Goal: Communication & Community: Answer question/provide support

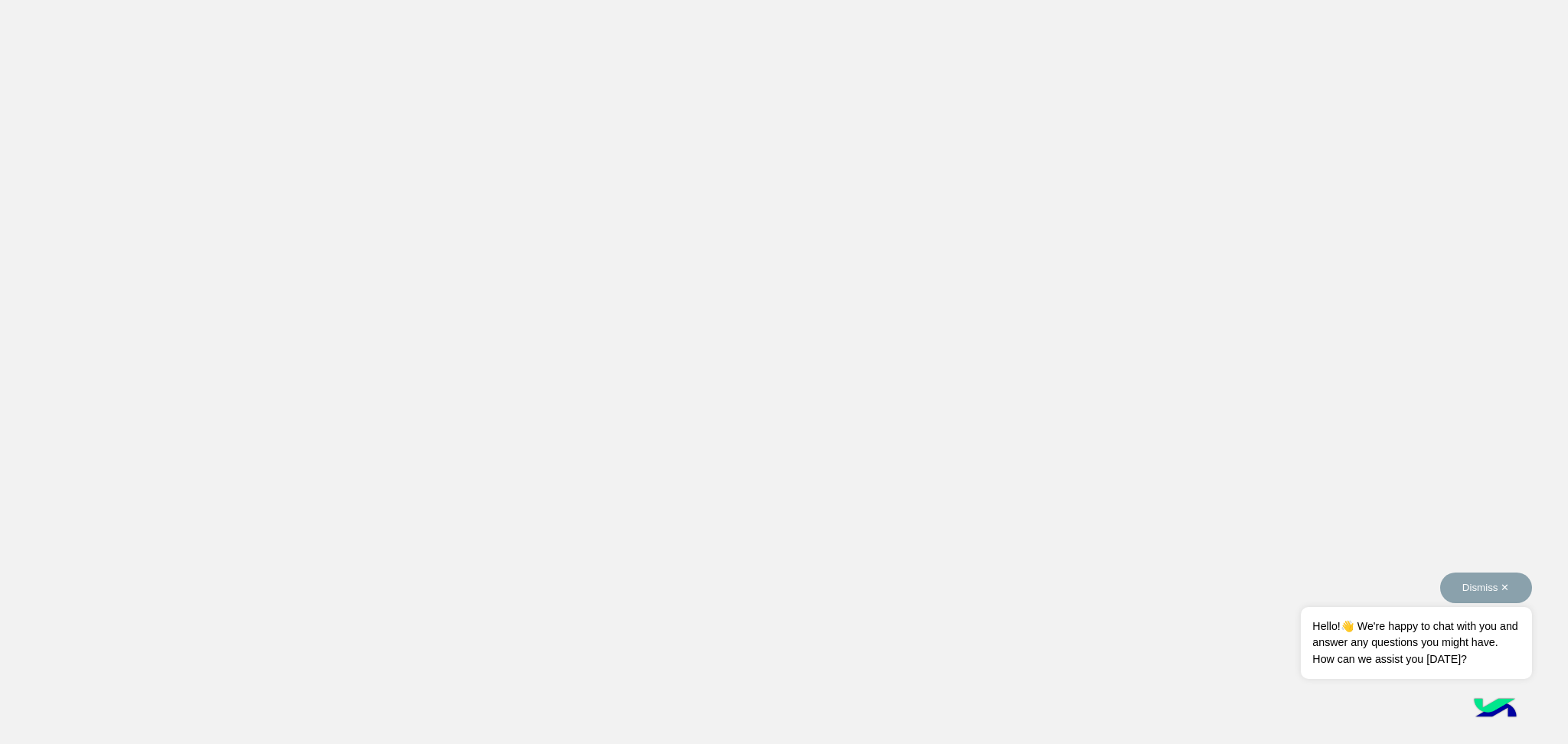
click at [1493, 595] on button "Dismiss ✕" at bounding box center [1486, 588] width 92 height 30
click at [1497, 582] on button "Dismiss ✕" at bounding box center [1486, 588] width 92 height 30
click at [1225, 286] on app-root at bounding box center [784, 372] width 1568 height 744
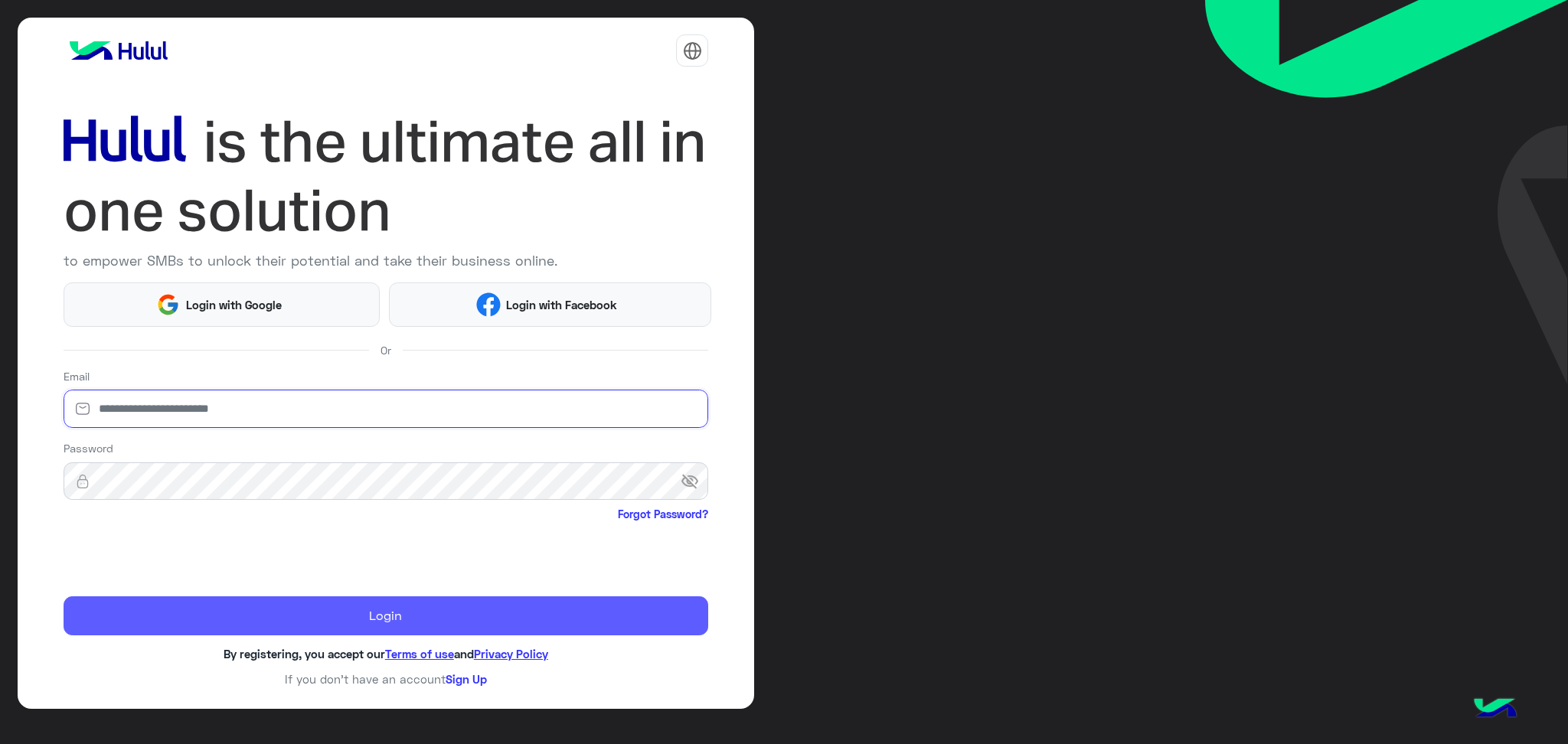
type input "**********"
click at [399, 614] on button "Login" at bounding box center [386, 616] width 646 height 39
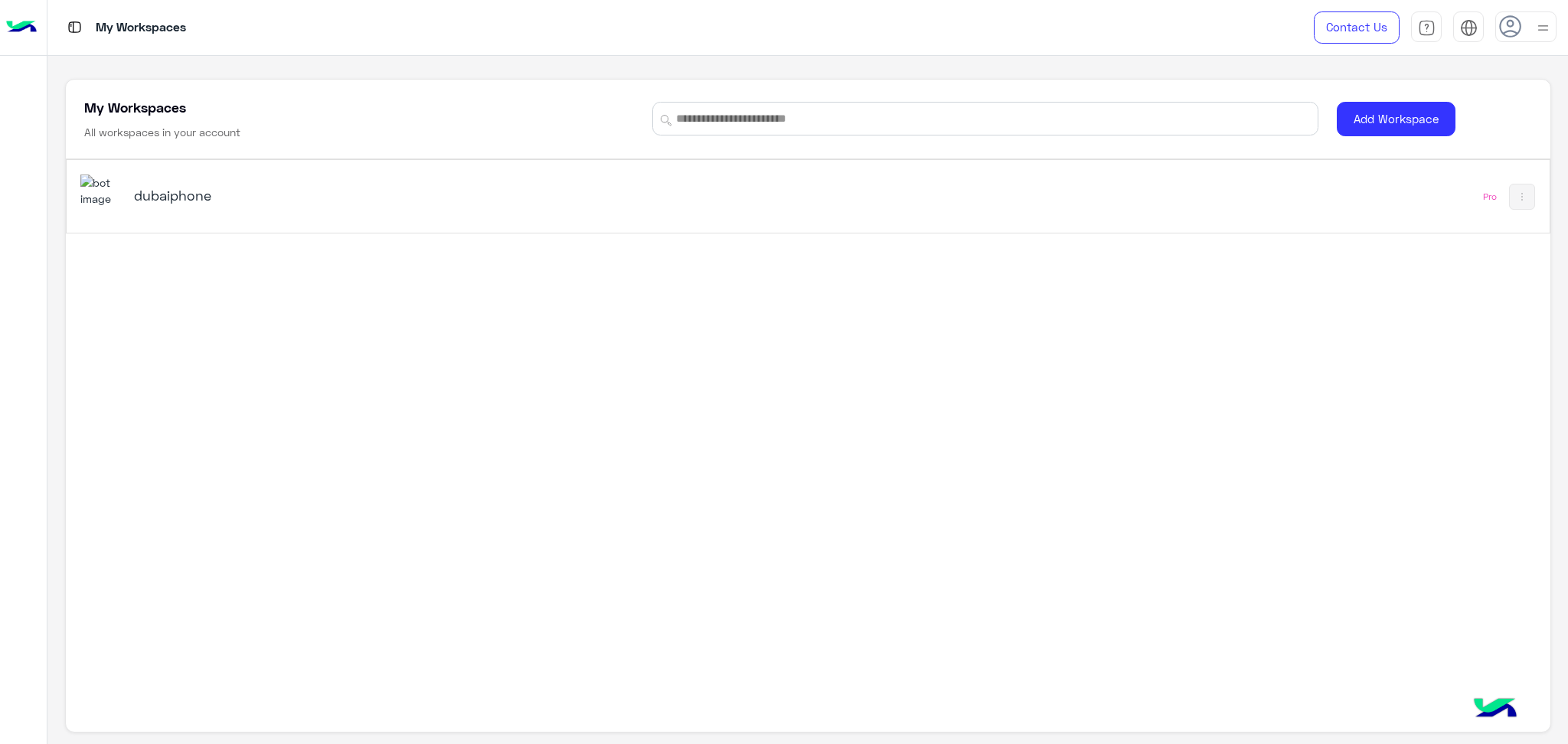
click at [1004, 209] on div "dubaiphone Pro" at bounding box center [808, 196] width 1483 height 72
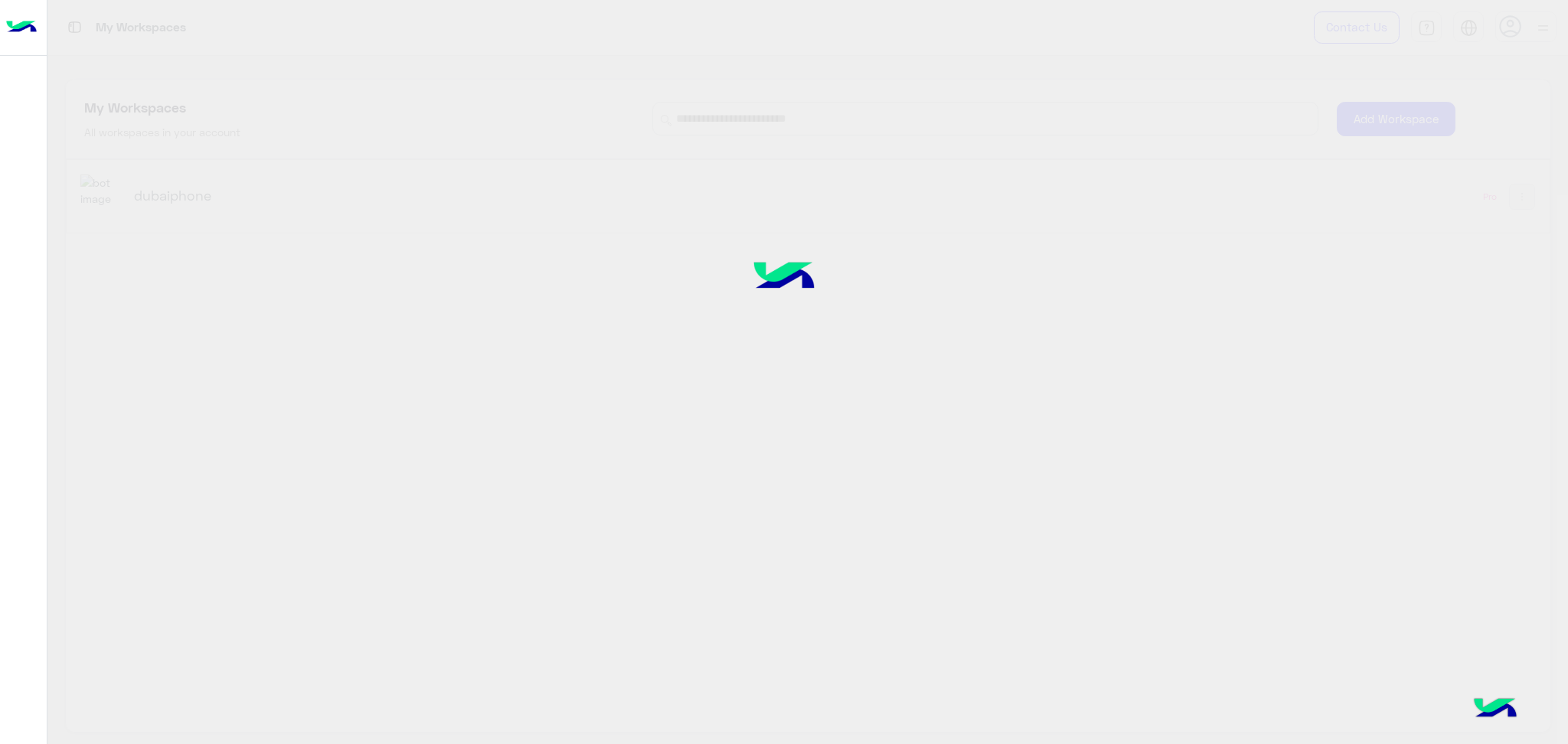
click at [910, 183] on div at bounding box center [784, 371] width 1568 height 745
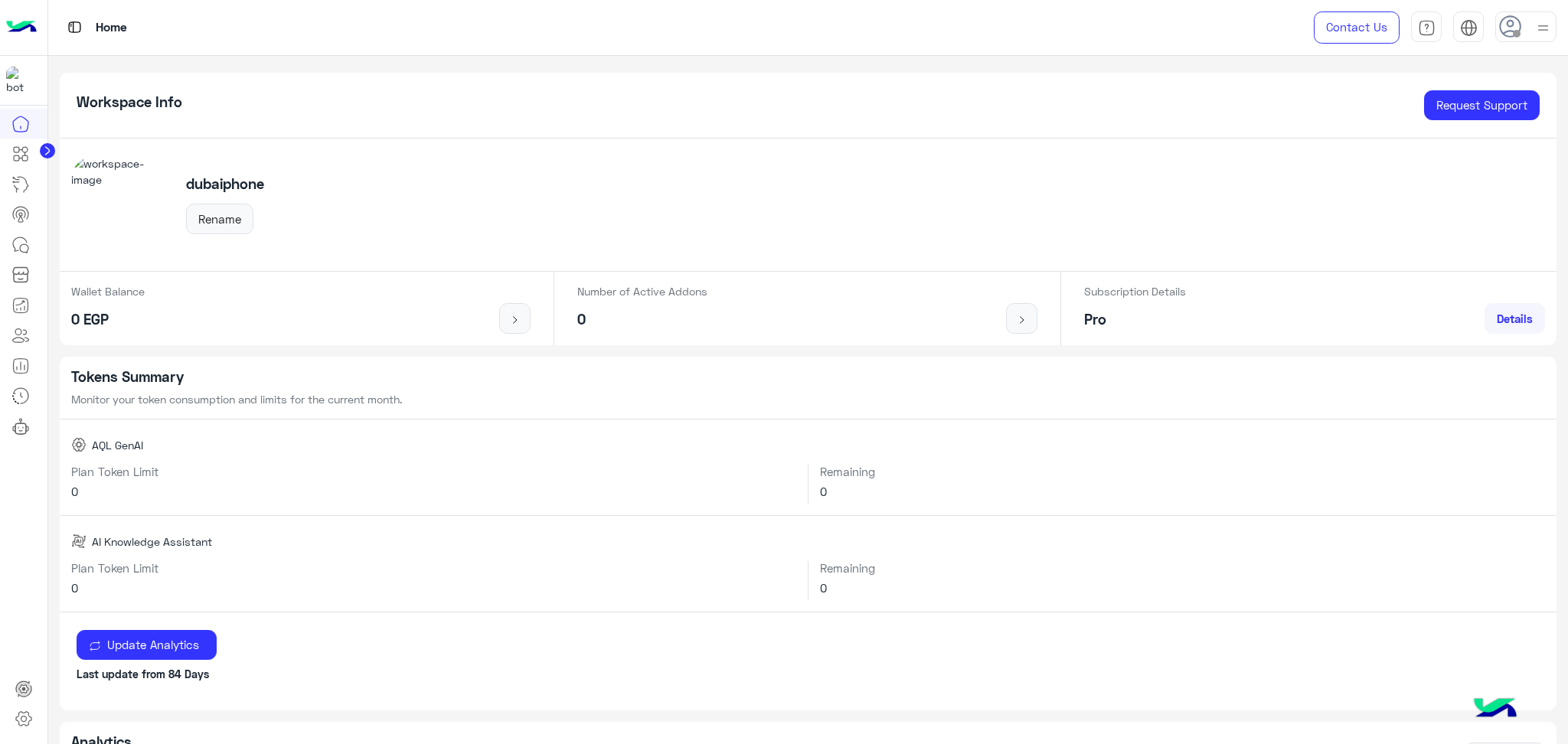
click at [1517, 25] on icon at bounding box center [1511, 27] width 23 height 23
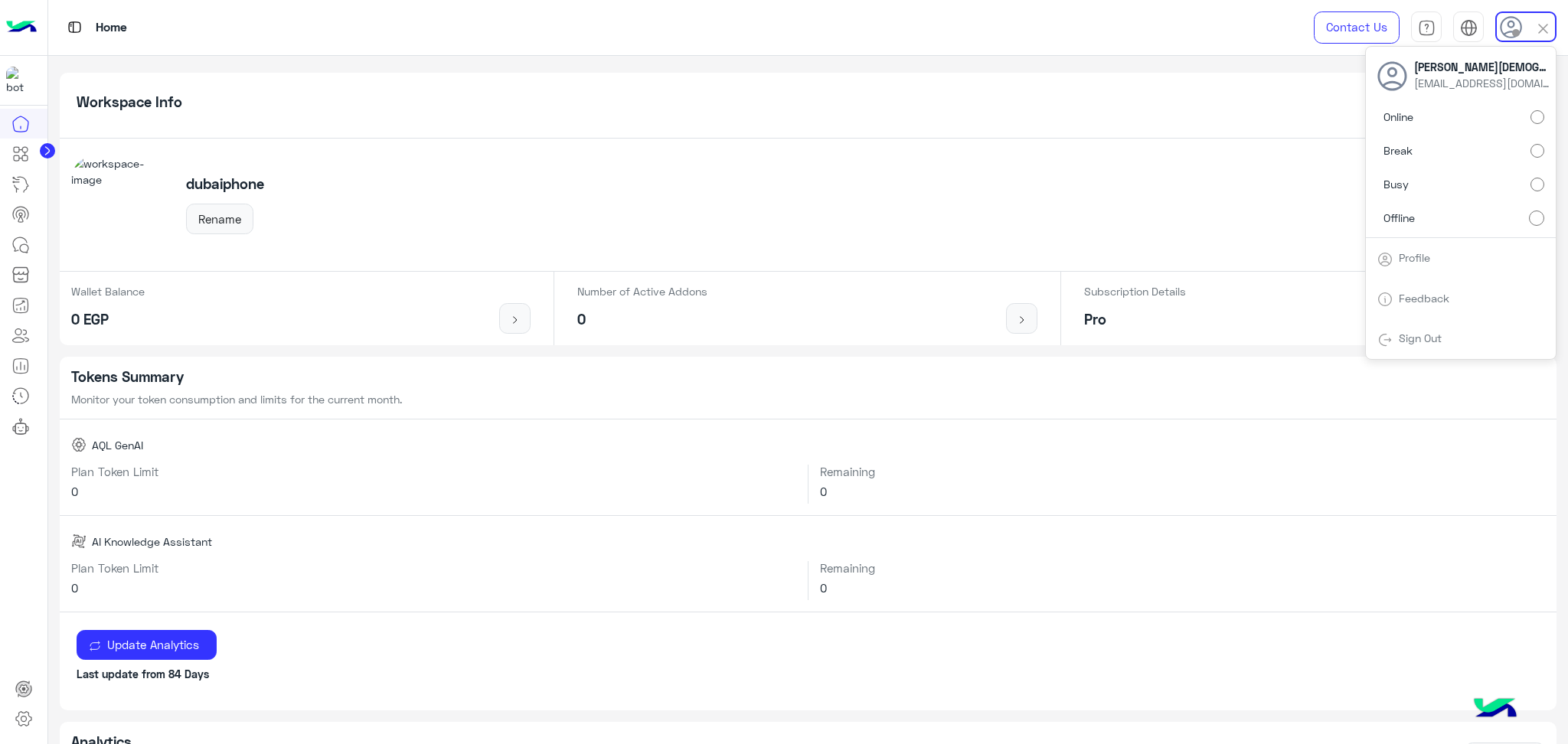
click at [1418, 124] on label "Online" at bounding box center [1461, 117] width 167 height 28
click at [19, 389] on icon at bounding box center [21, 395] width 15 height 15
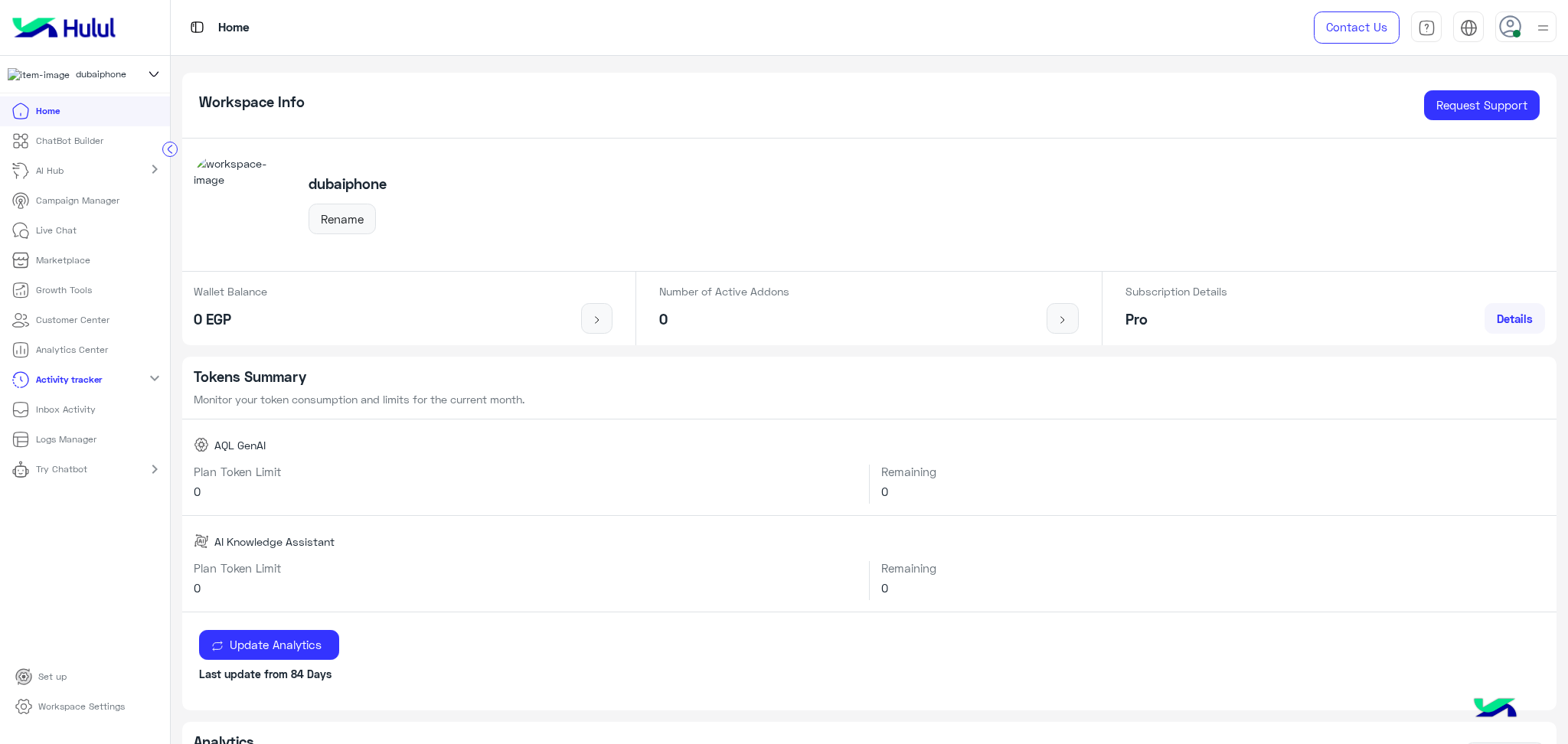
click at [19, 351] on icon at bounding box center [21, 350] width 19 height 19
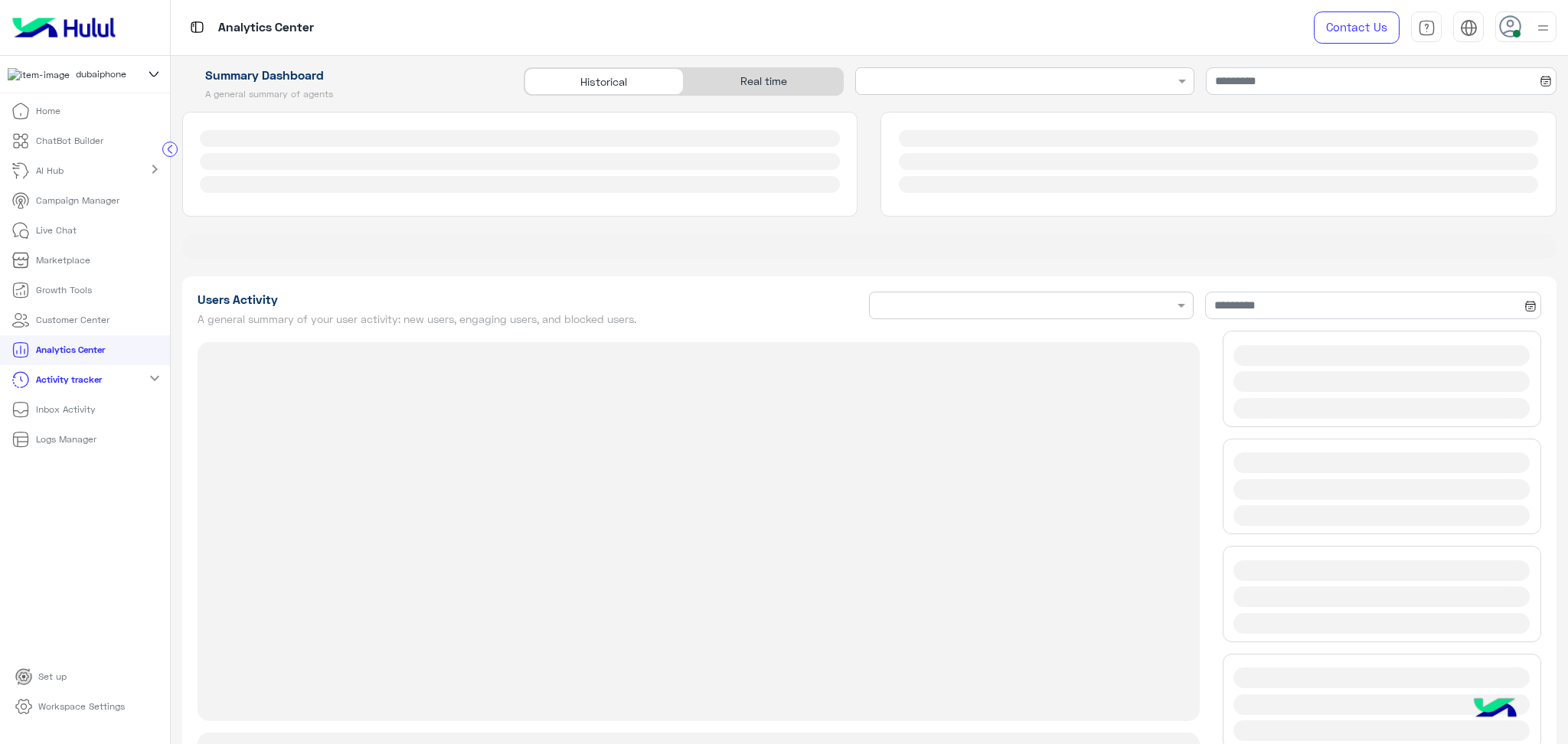
type input "**********"
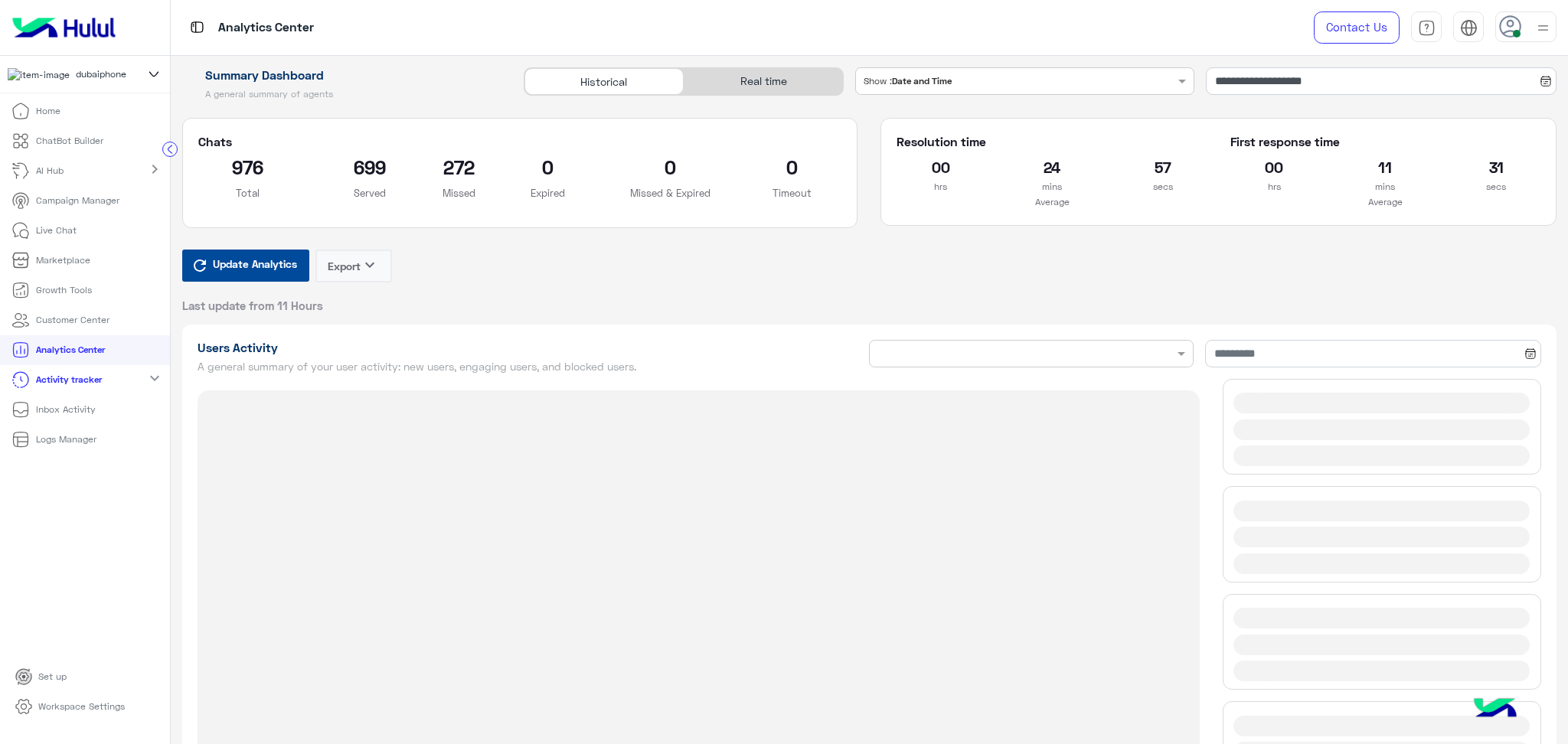
type input "**********"
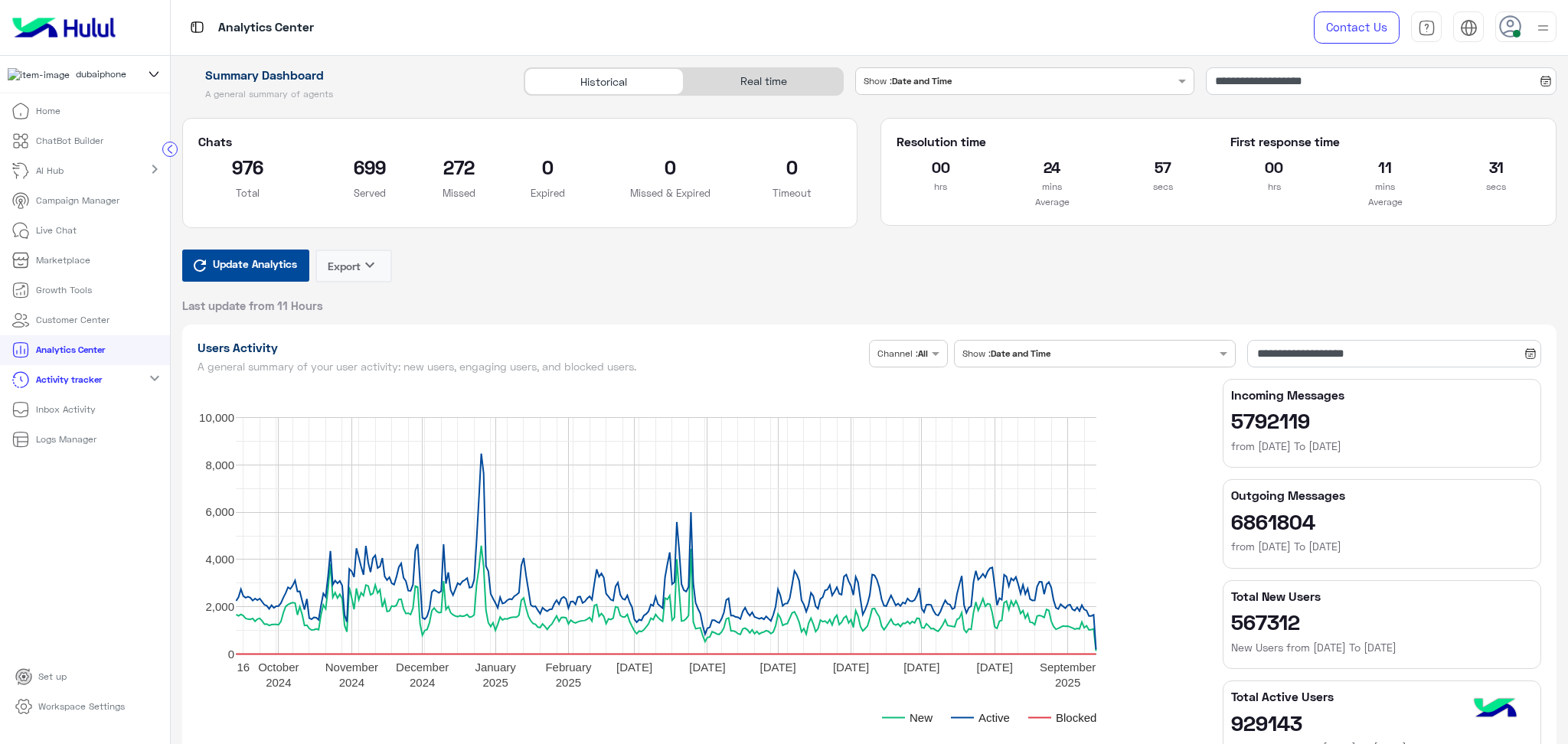
type input "**********"
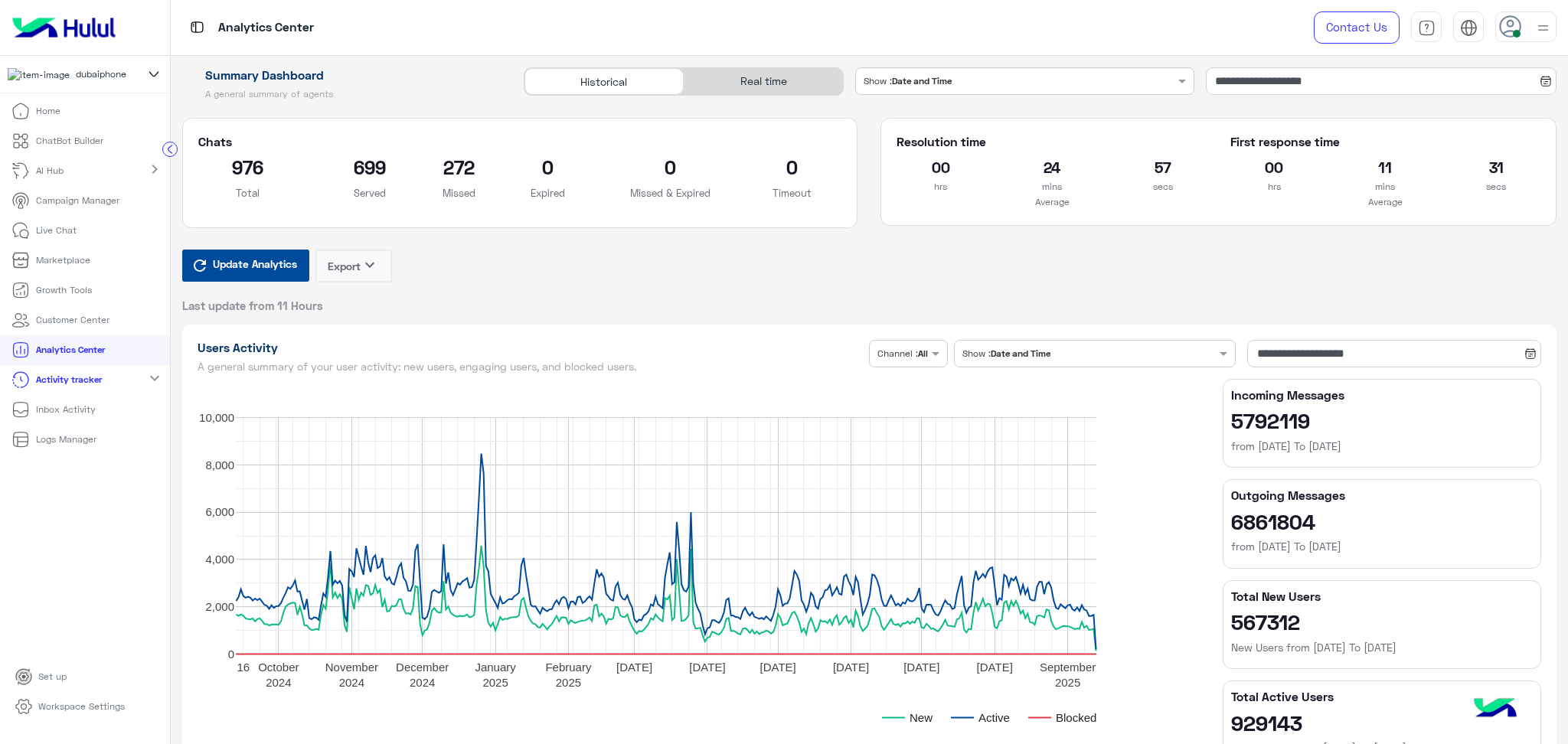
type input "**********"
click at [746, 68] on div "Real time" at bounding box center [763, 81] width 159 height 27
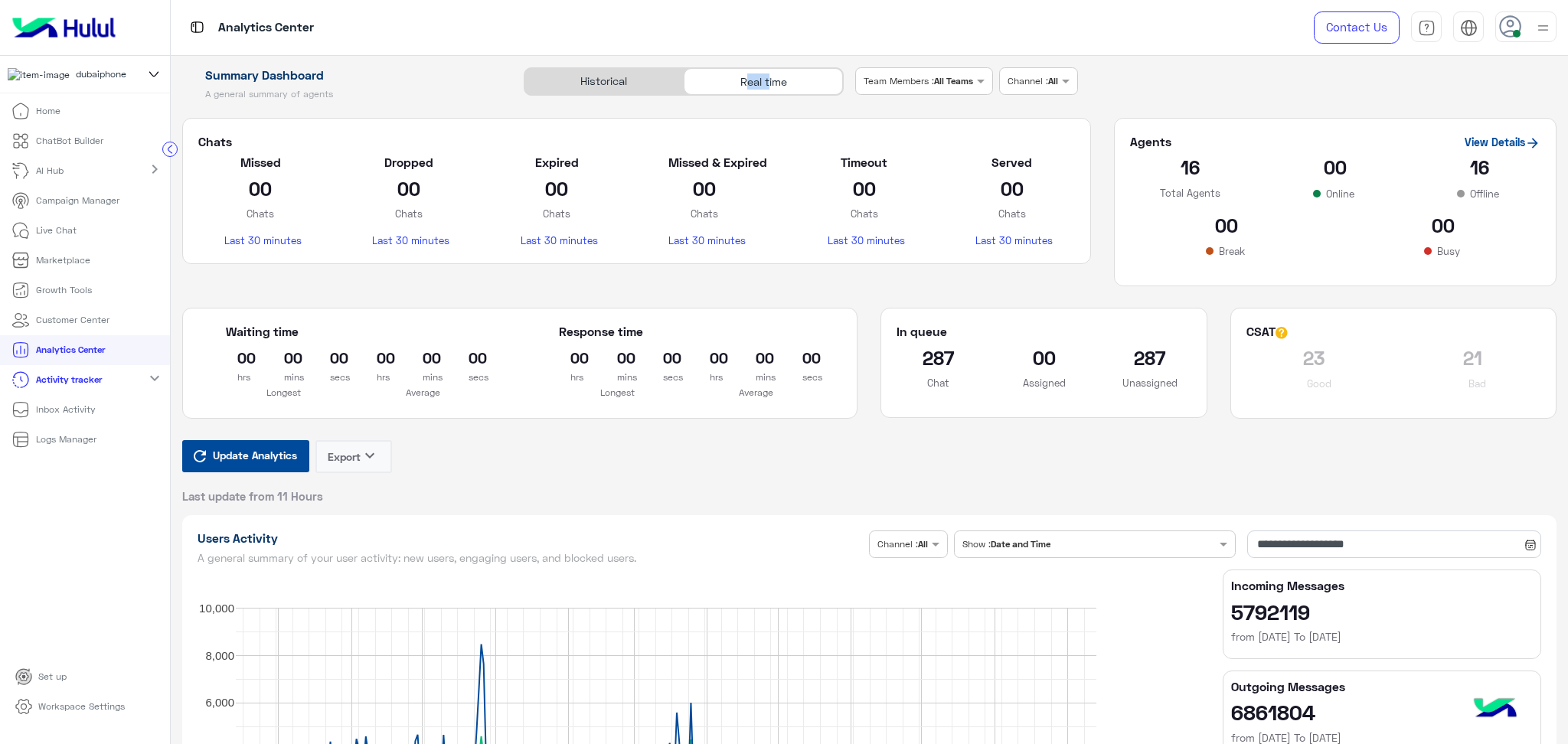
click at [746, 68] on div "Real time" at bounding box center [763, 81] width 159 height 27
type input "**********"
click at [234, 460] on span "Update Analytics" at bounding box center [255, 454] width 92 height 21
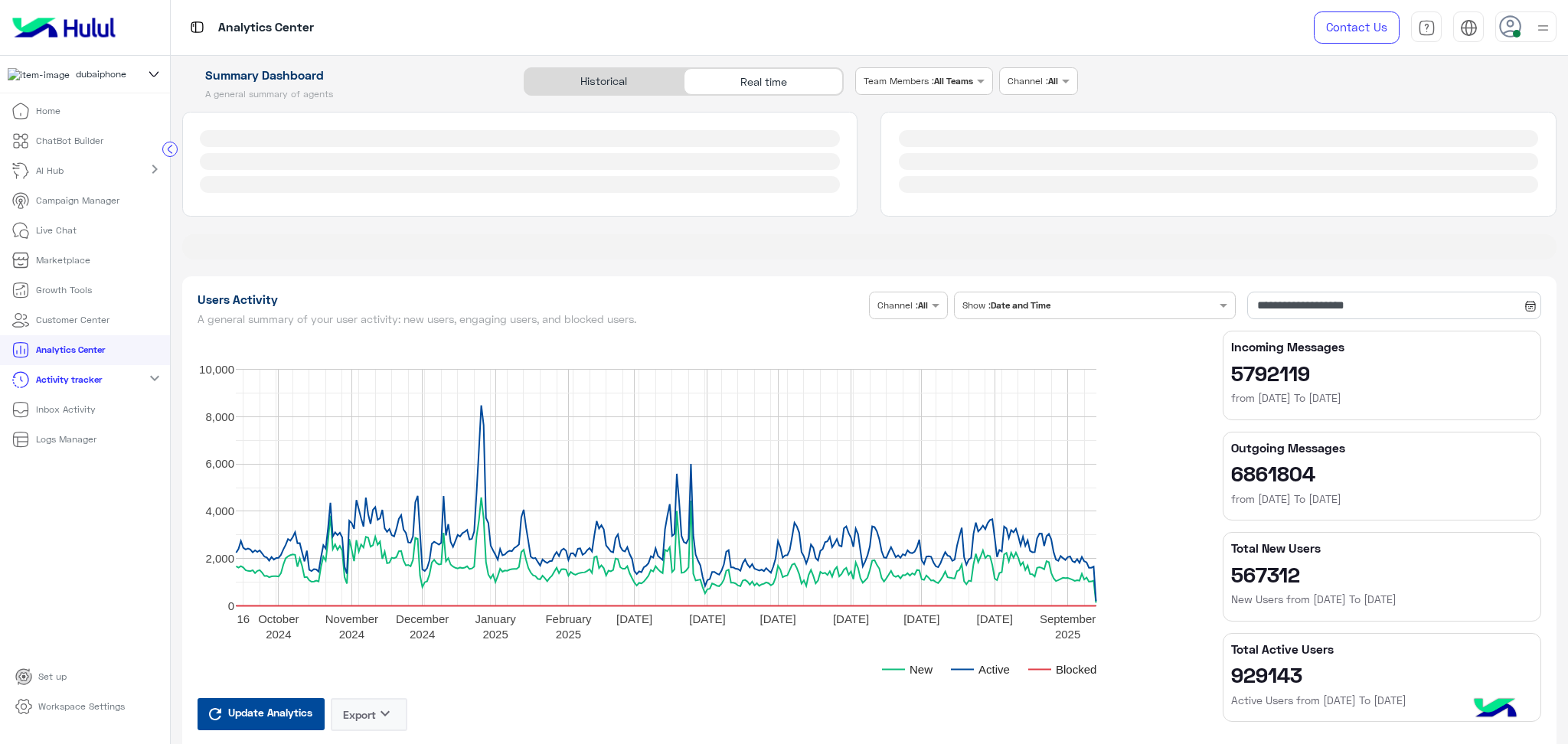
click at [746, 135] on div at bounding box center [520, 140] width 640 height 18
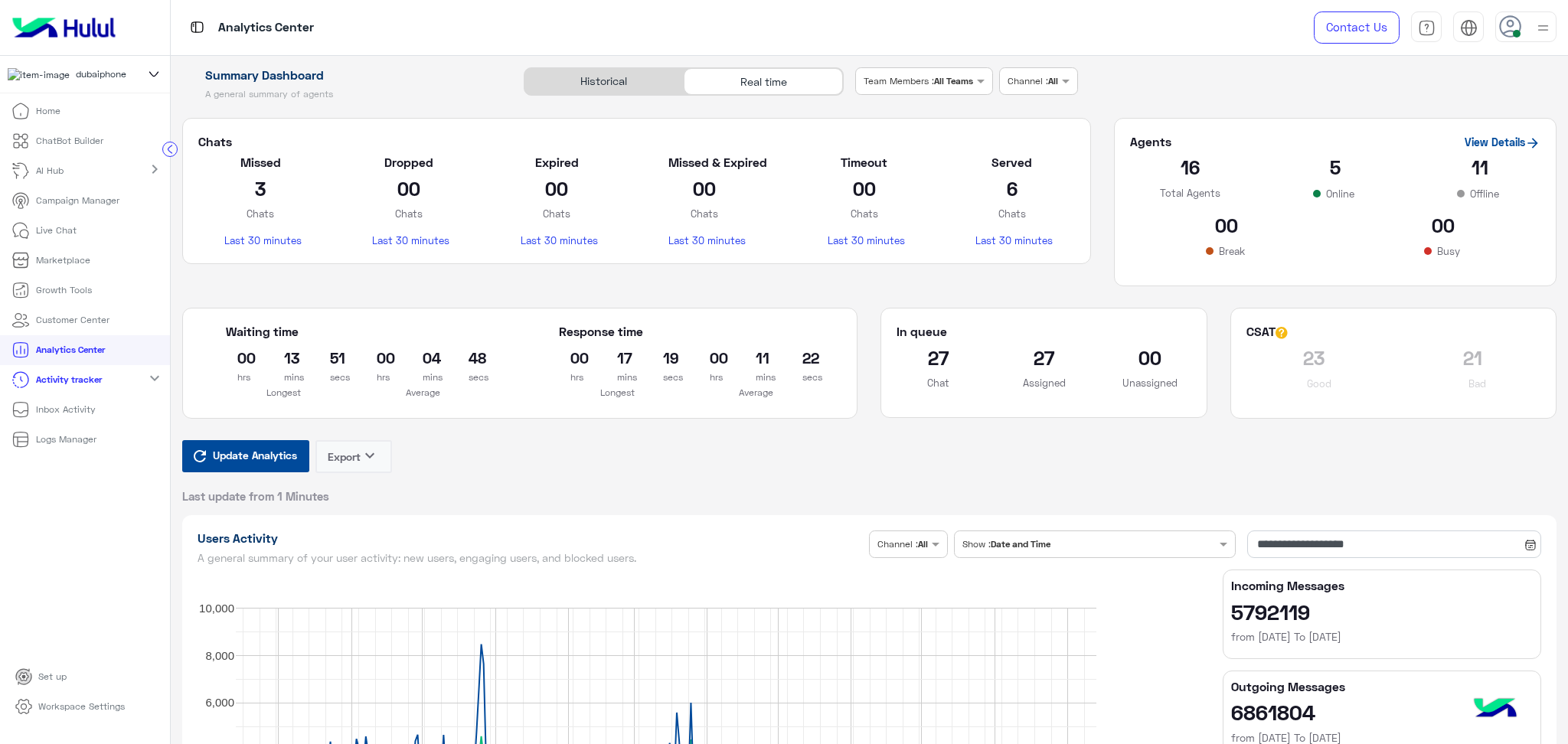
click at [74, 446] on p "Logs Manager" at bounding box center [66, 439] width 61 height 13
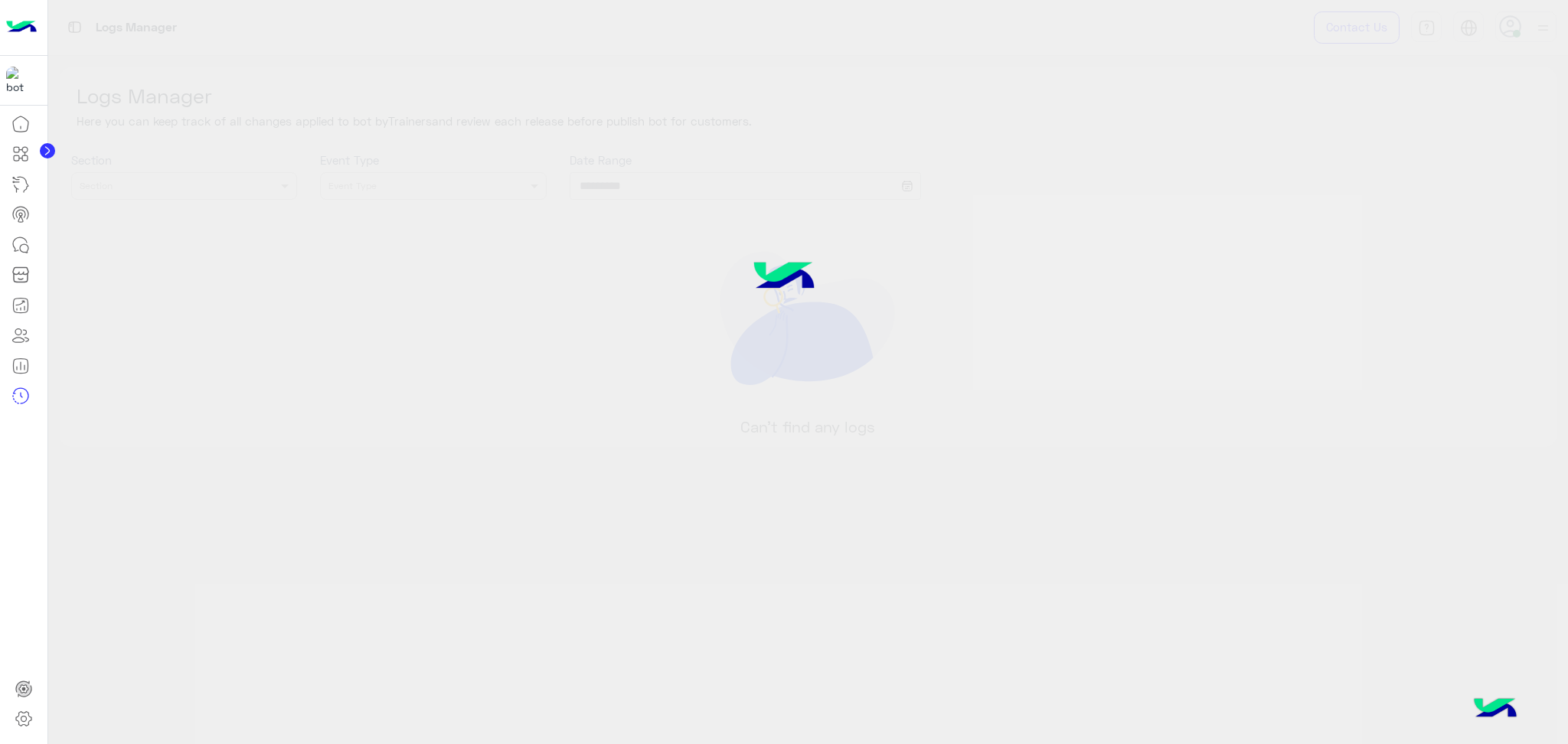
type input "**********"
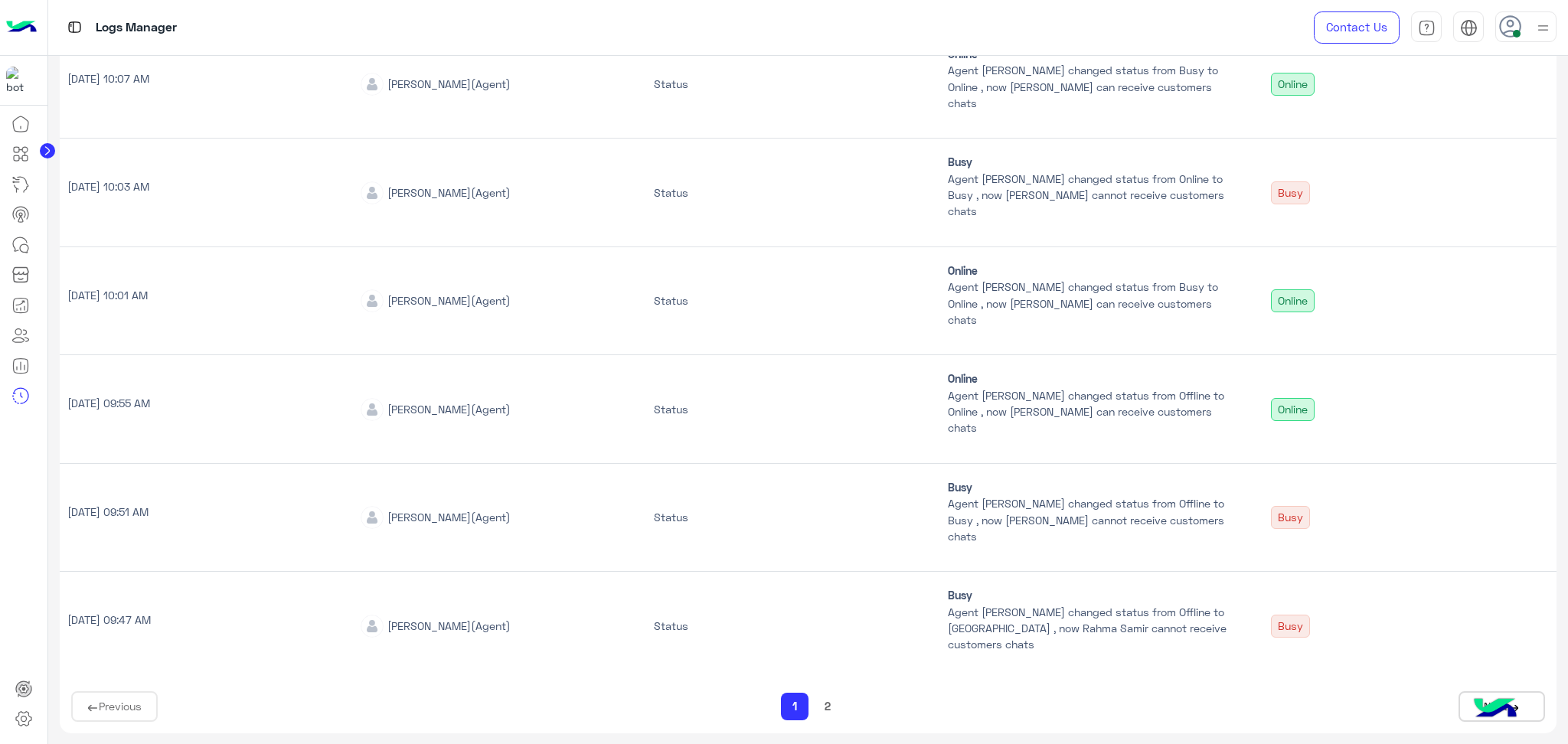
scroll to position [673, 0]
click at [826, 699] on button "2" at bounding box center [827, 706] width 15 height 18
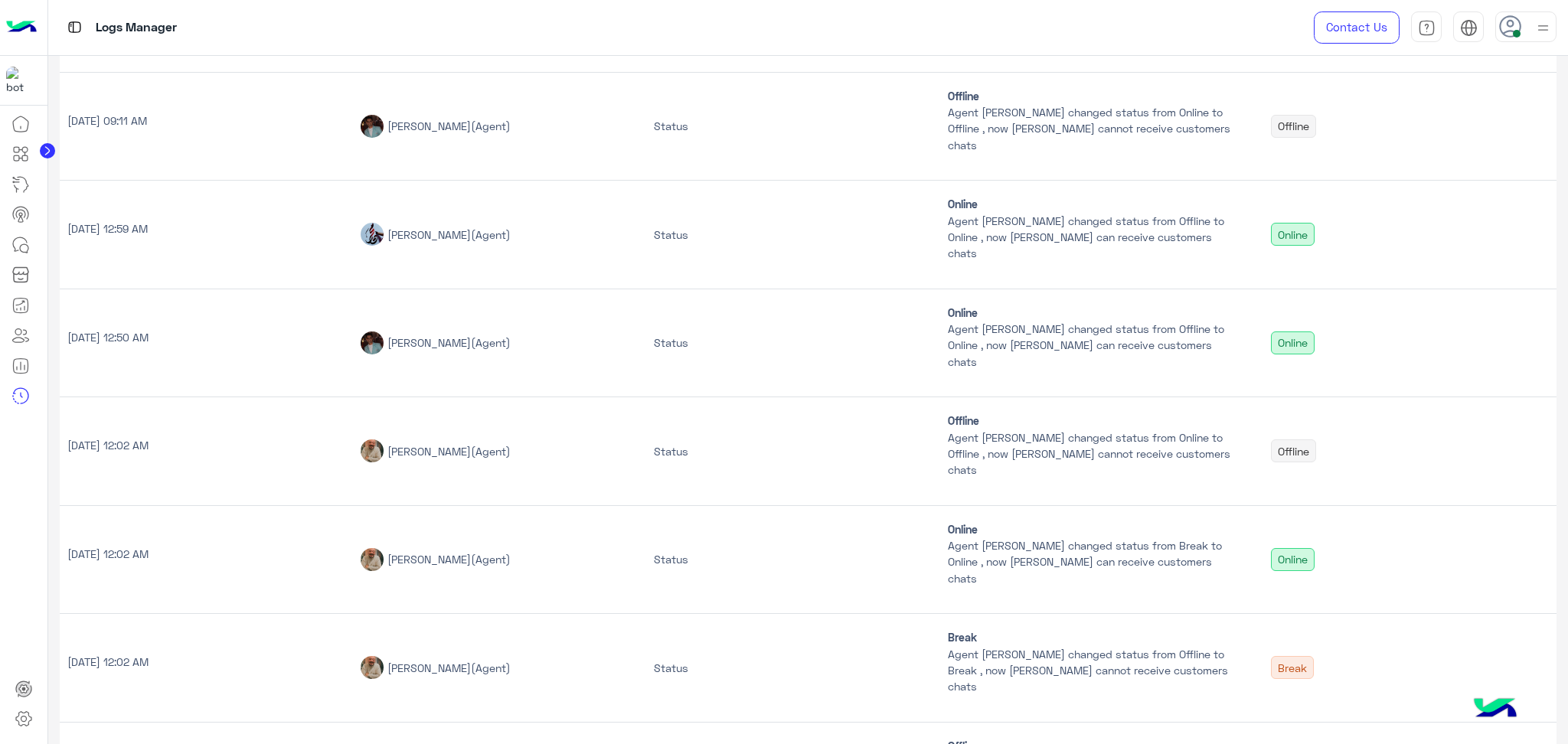
scroll to position [565, 0]
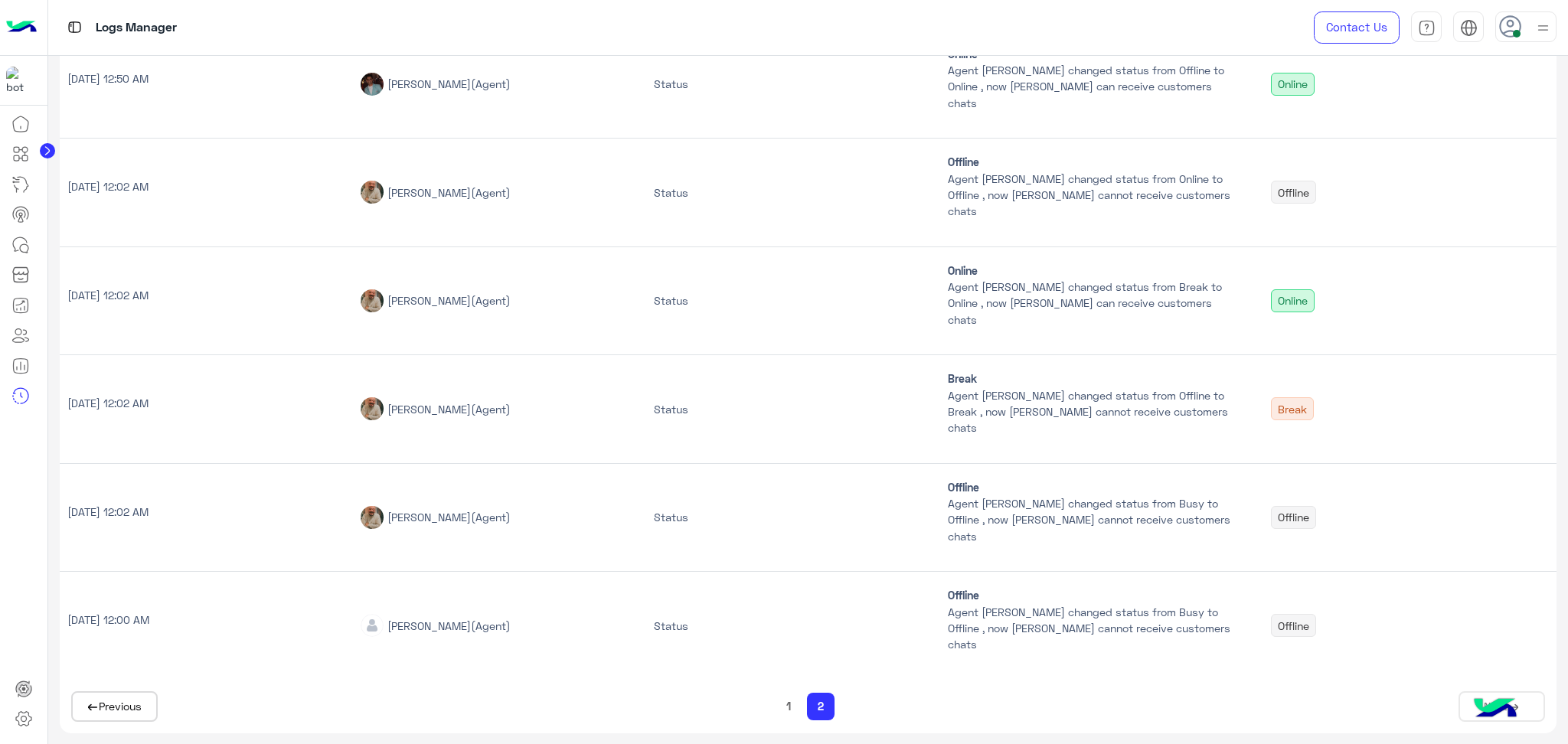
click at [788, 705] on button "1" at bounding box center [788, 706] width 13 height 18
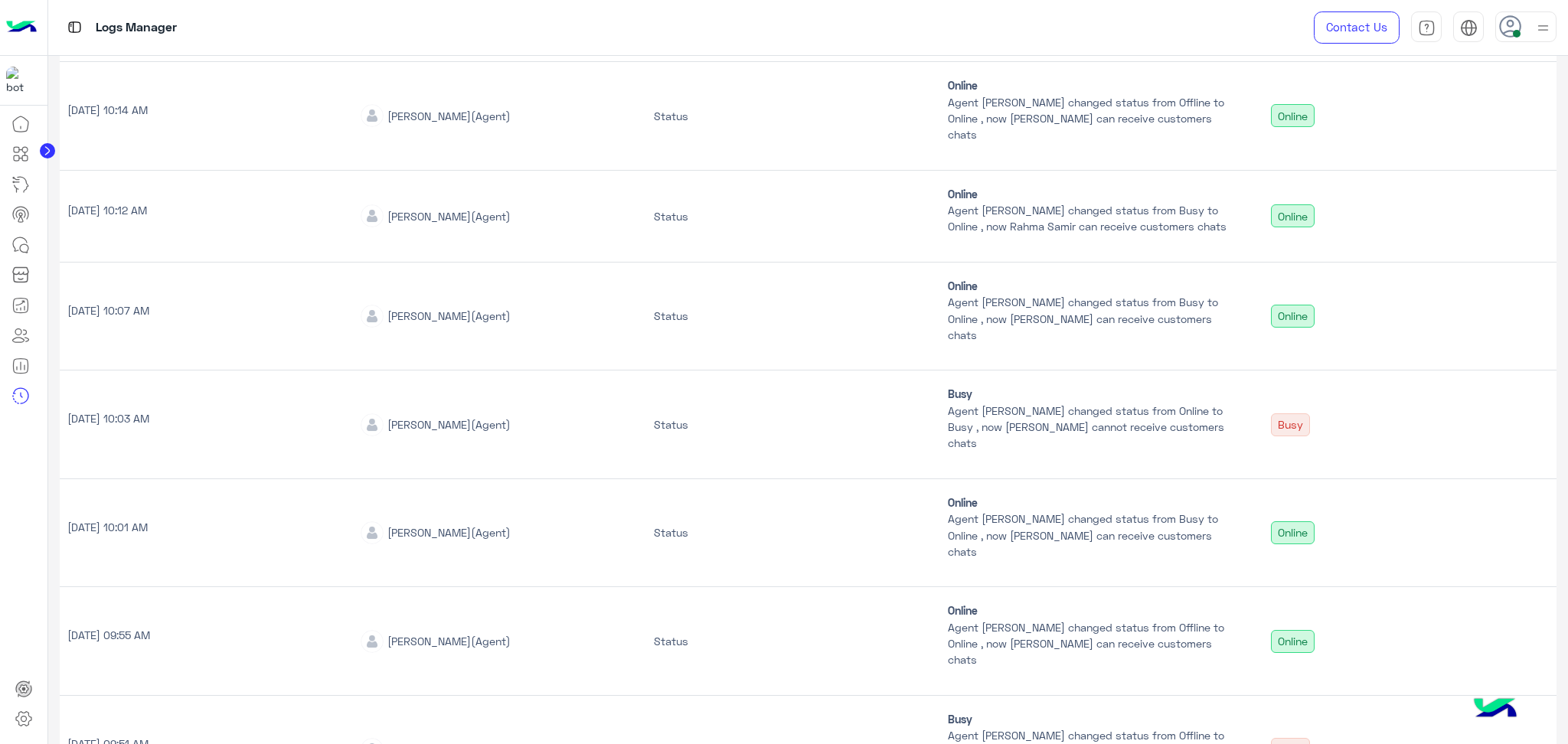
scroll to position [163, 0]
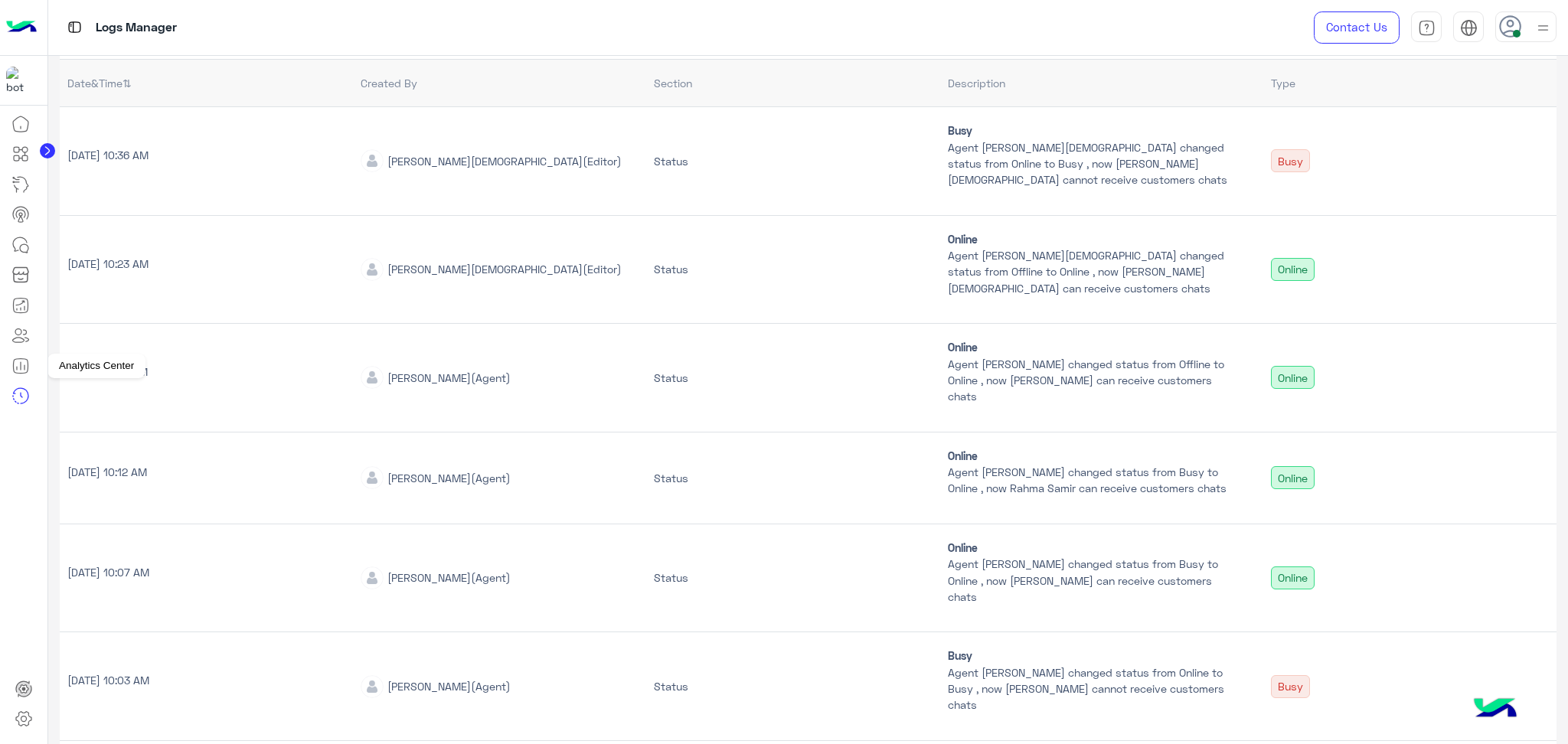
click at [18, 365] on icon at bounding box center [21, 366] width 19 height 19
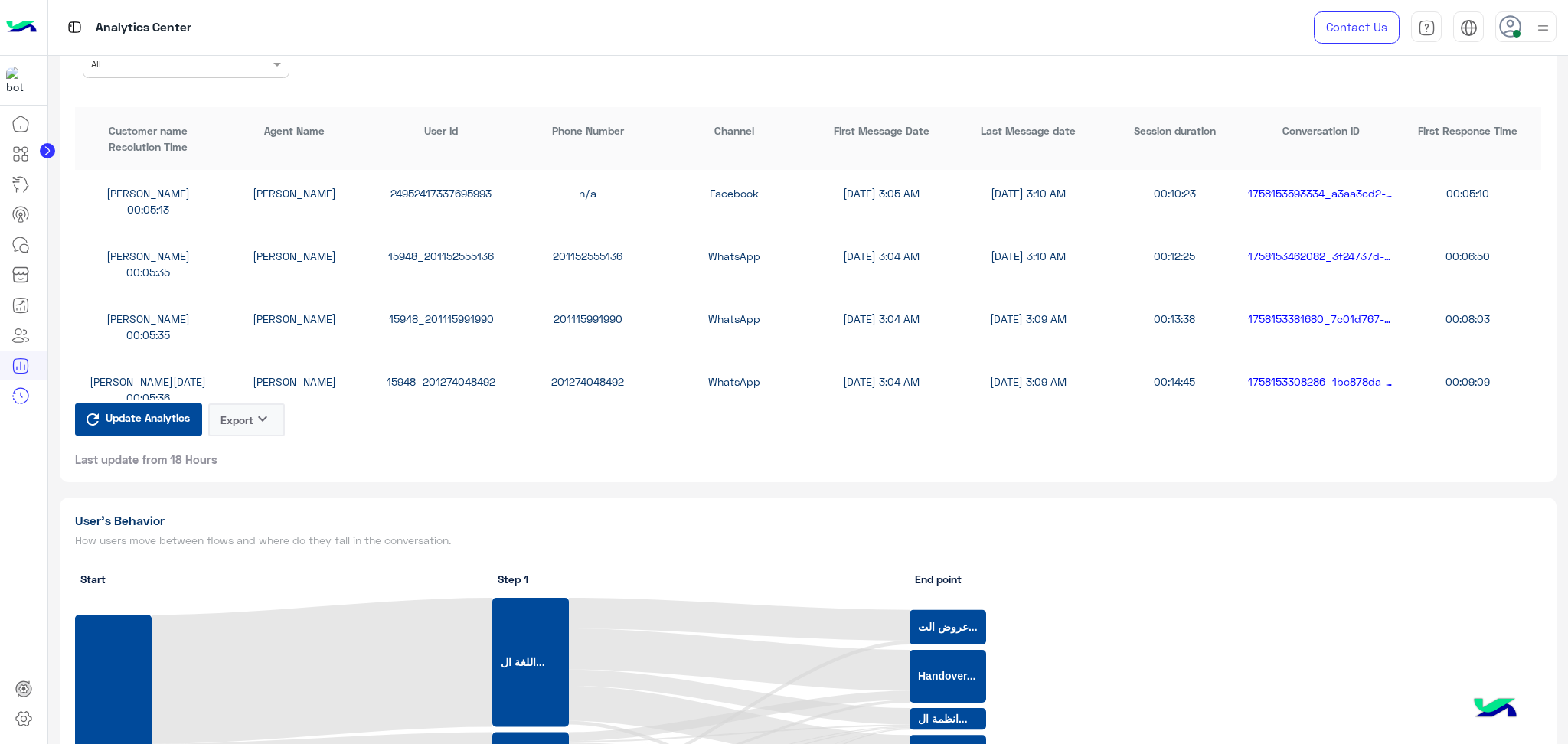
scroll to position [3980, 0]
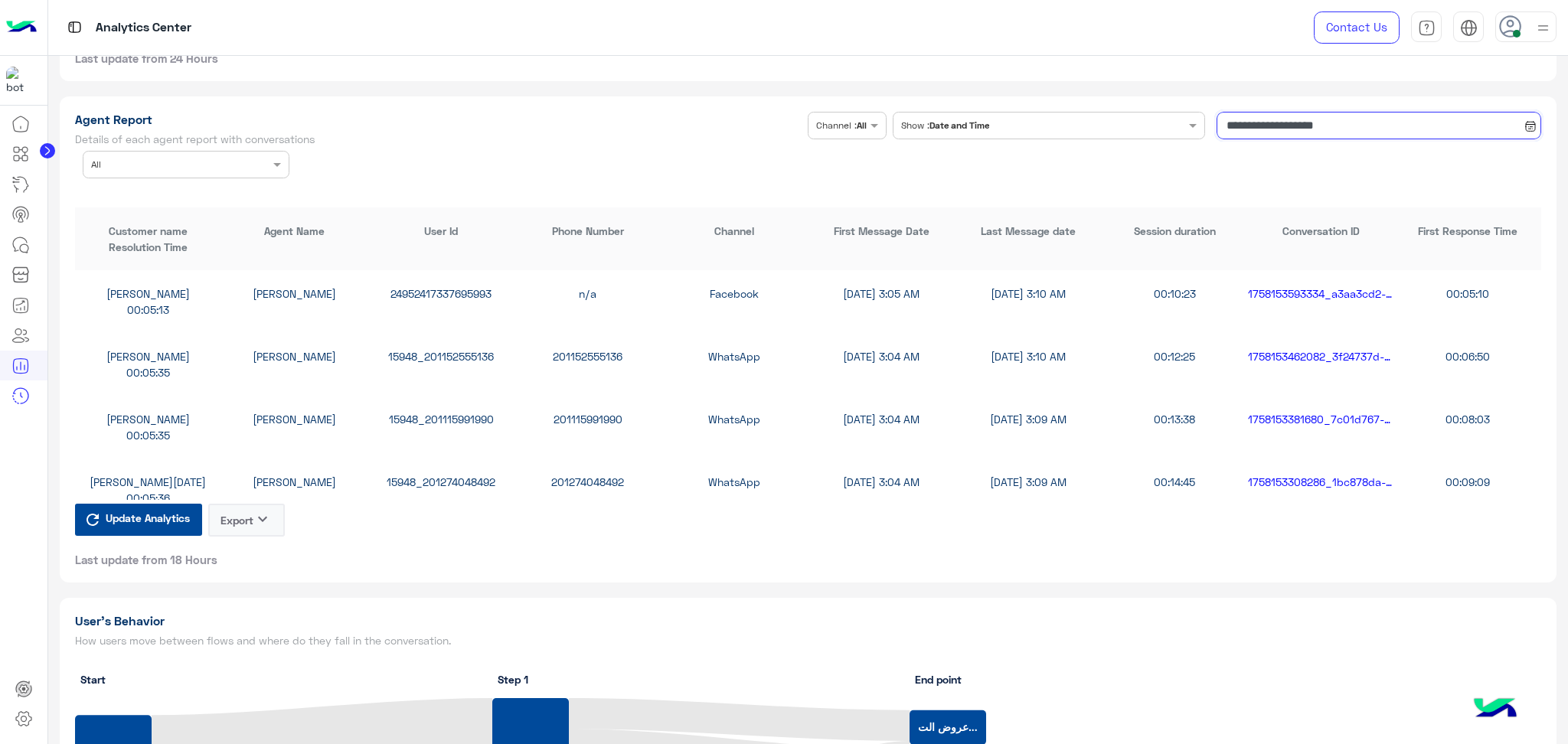
click at [1333, 125] on input "**********" at bounding box center [1378, 125] width 325 height 28
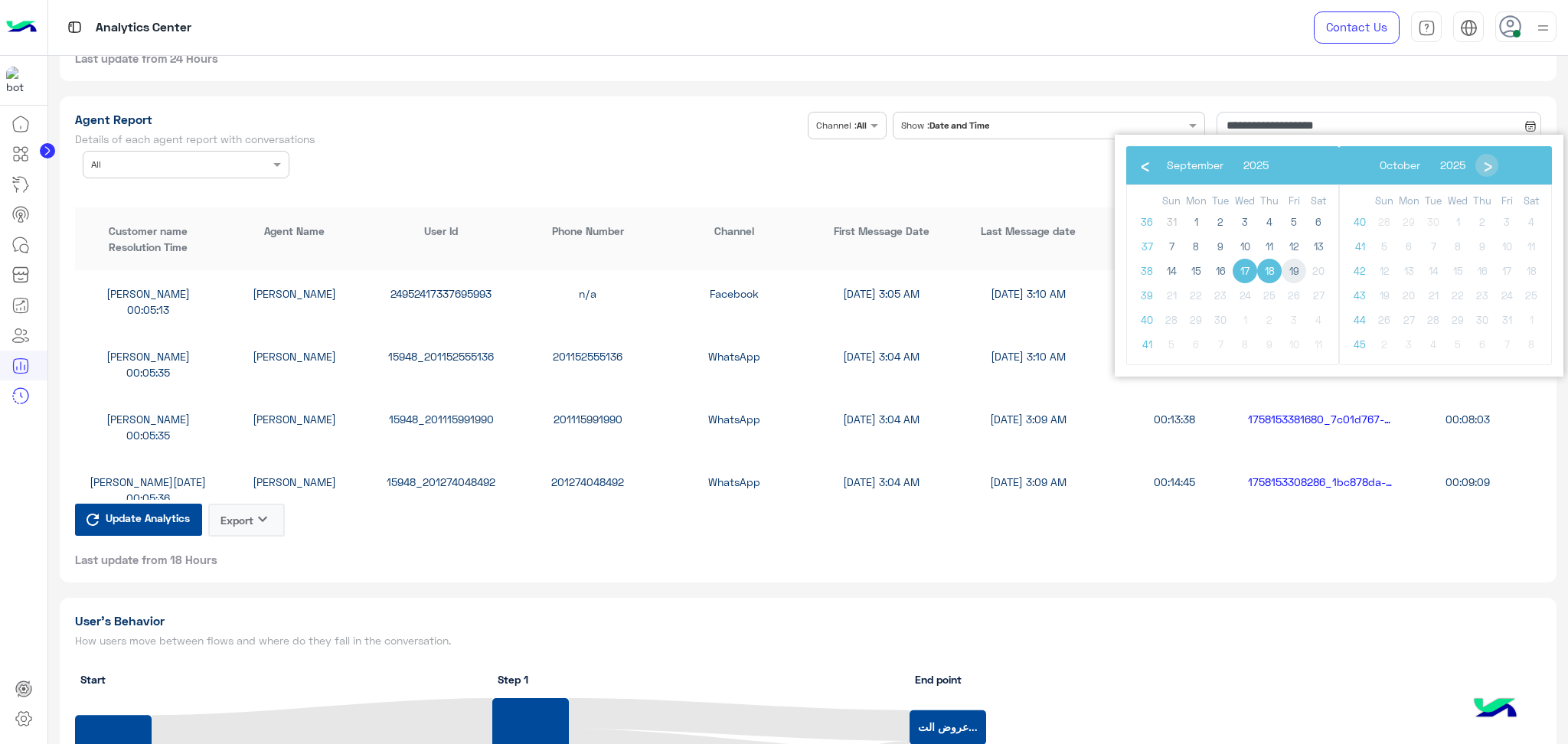
click at [1289, 270] on span "19" at bounding box center [1293, 270] width 24 height 24
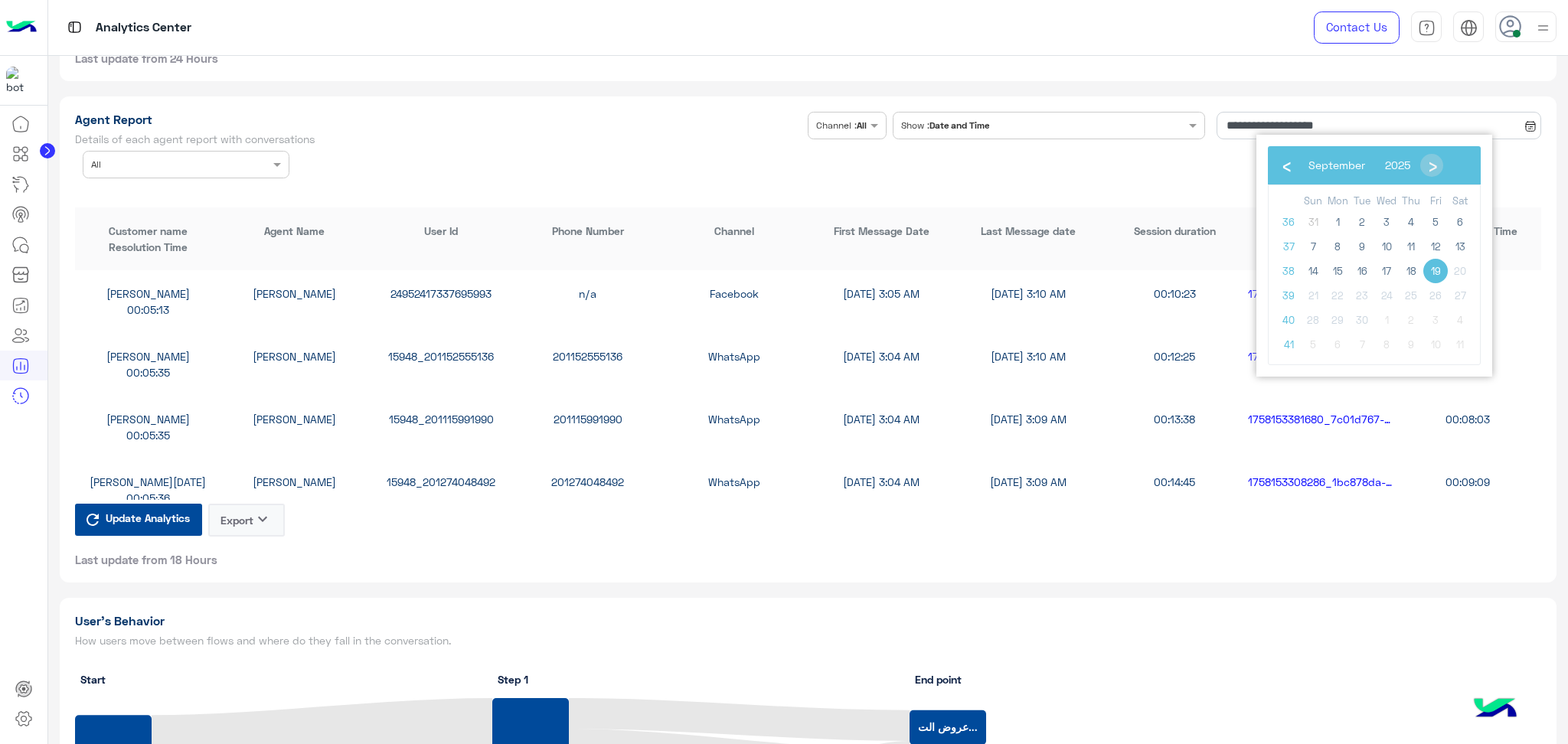
click at [1427, 269] on span "19" at bounding box center [1435, 270] width 24 height 24
type input "**********"
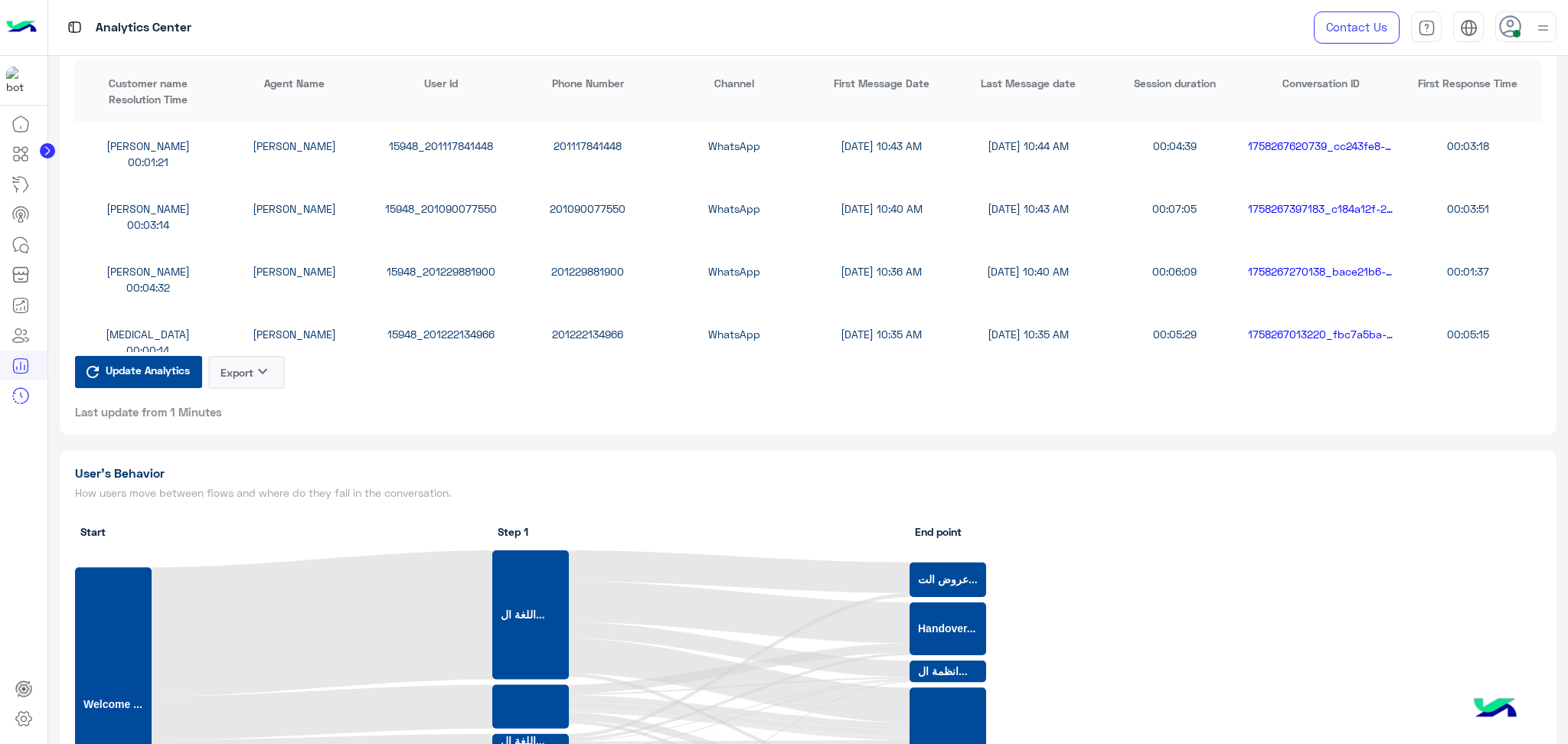
scroll to position [4214, 0]
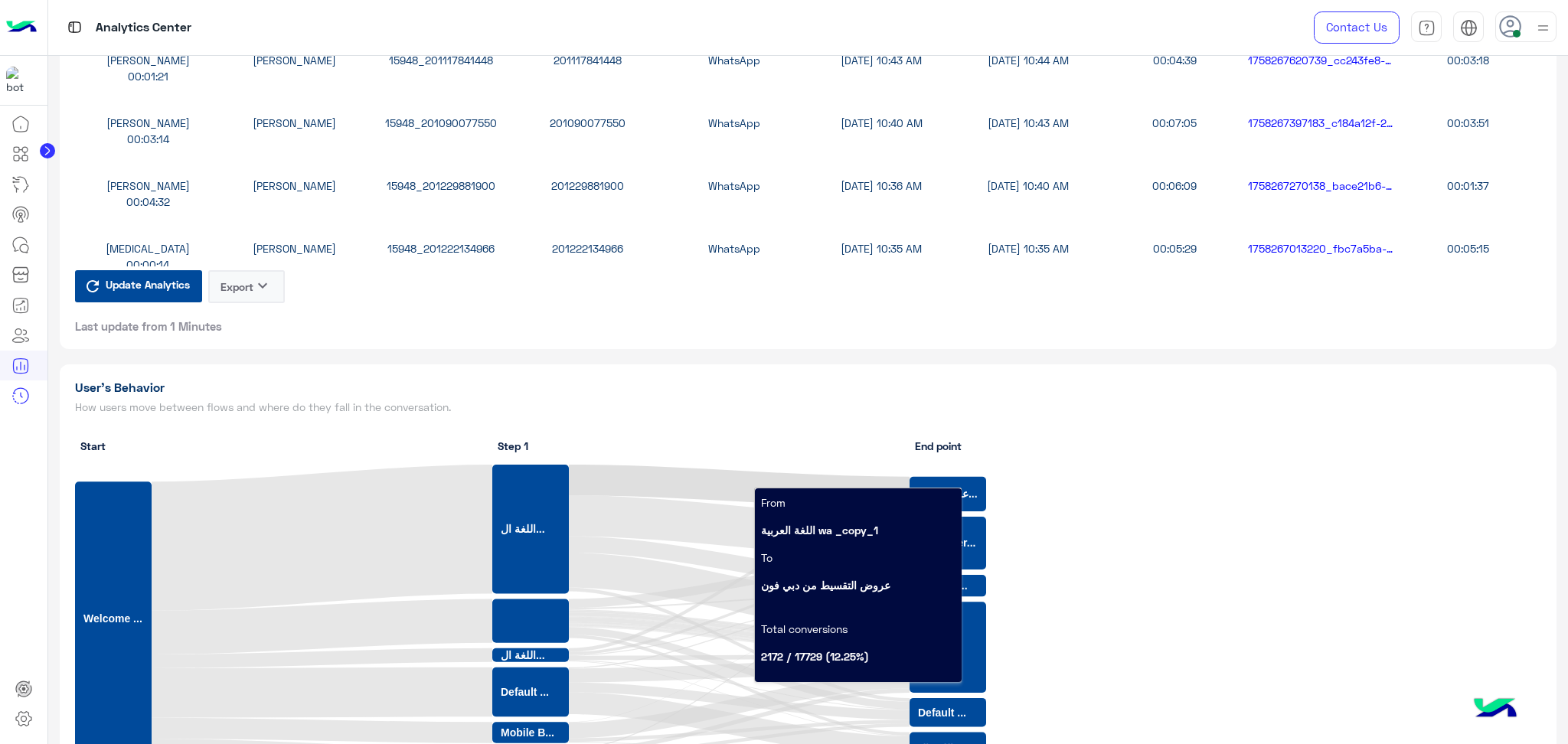
click at [148, 281] on span "Update Analytics" at bounding box center [148, 283] width 92 height 21
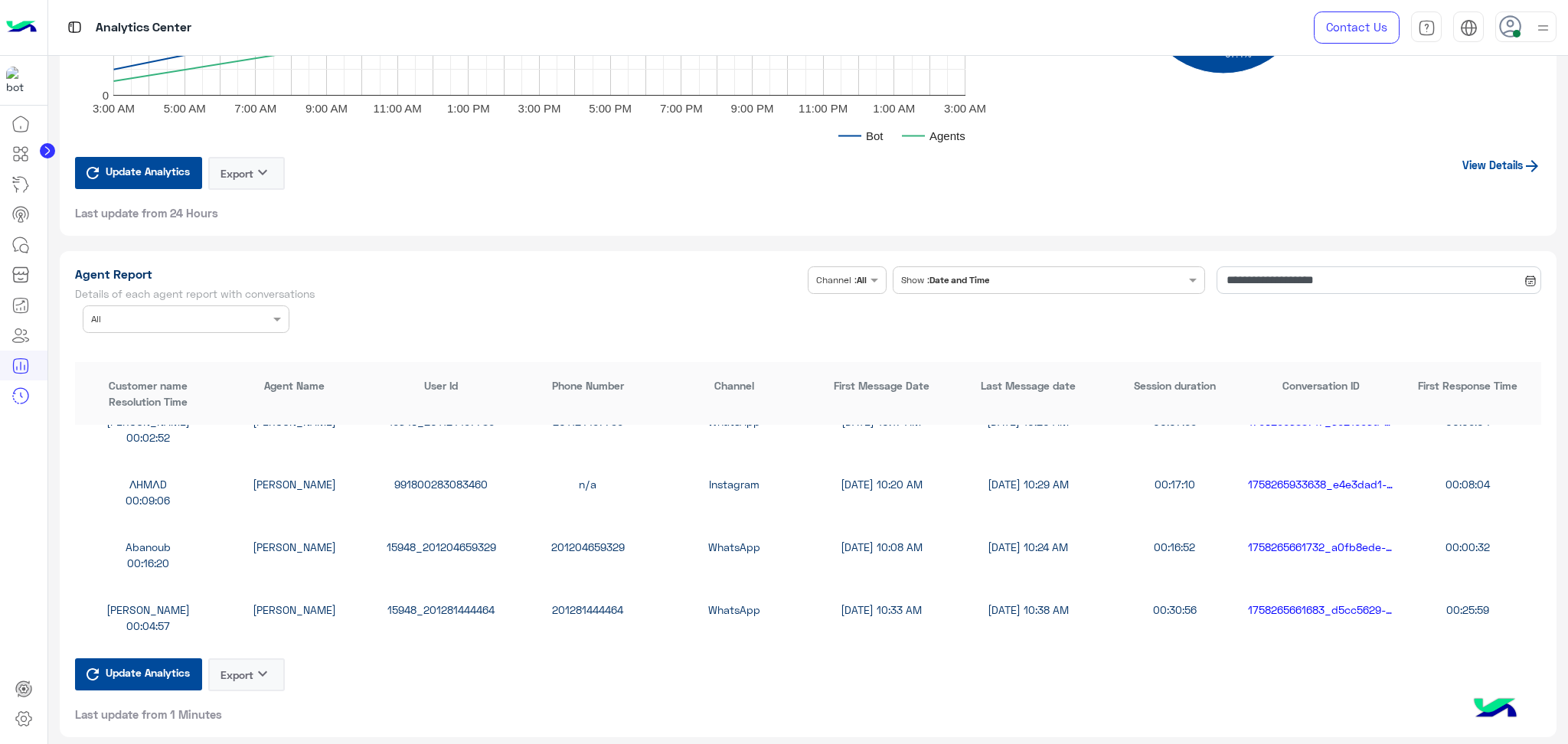
scroll to position [816, 0]
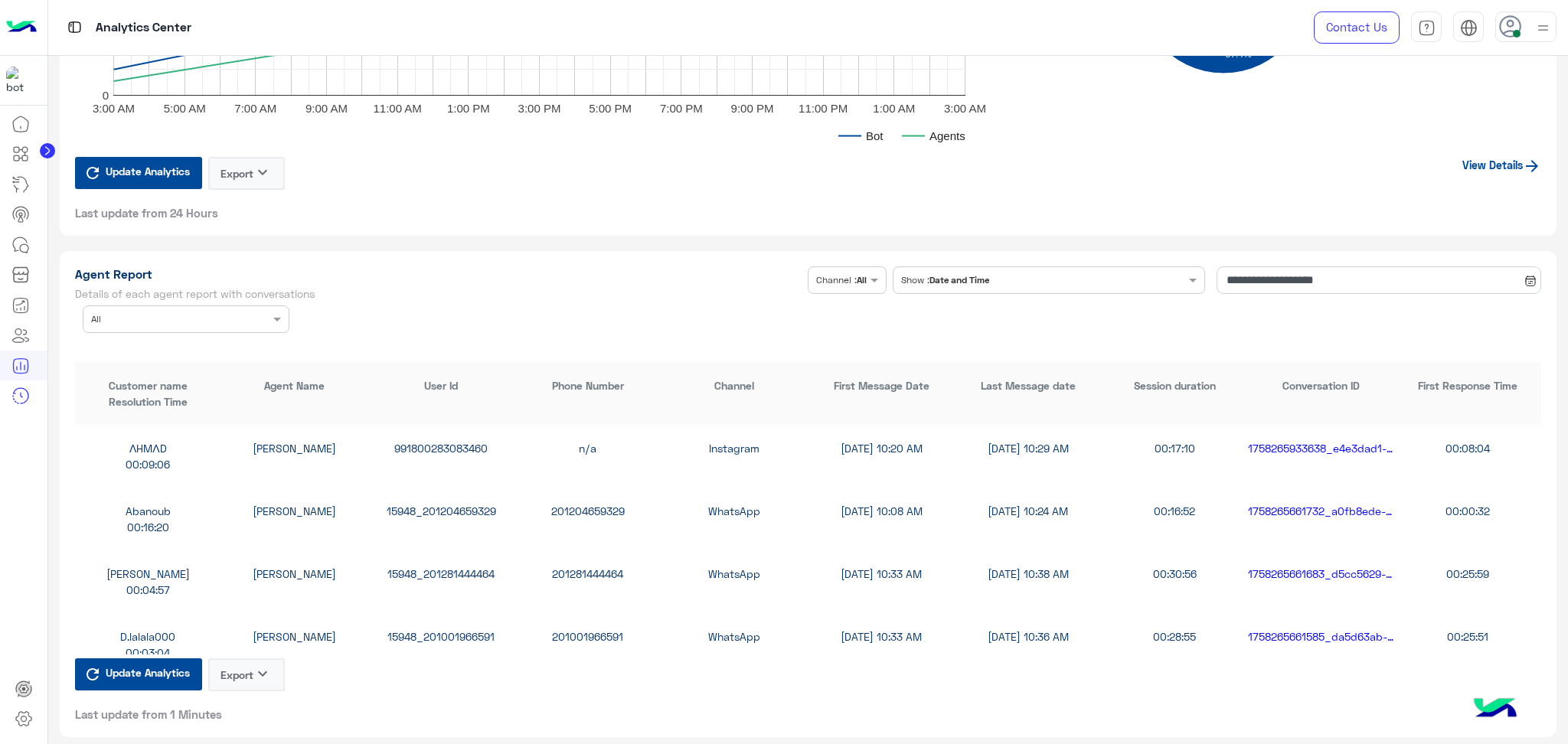
click at [259, 674] on icon "keyboard_arrow_down" at bounding box center [262, 673] width 19 height 19
click at [239, 714] on button "CSV" at bounding box center [248, 706] width 77 height 28
click at [242, 666] on button "Export keyboard_arrow_down" at bounding box center [247, 674] width 77 height 33
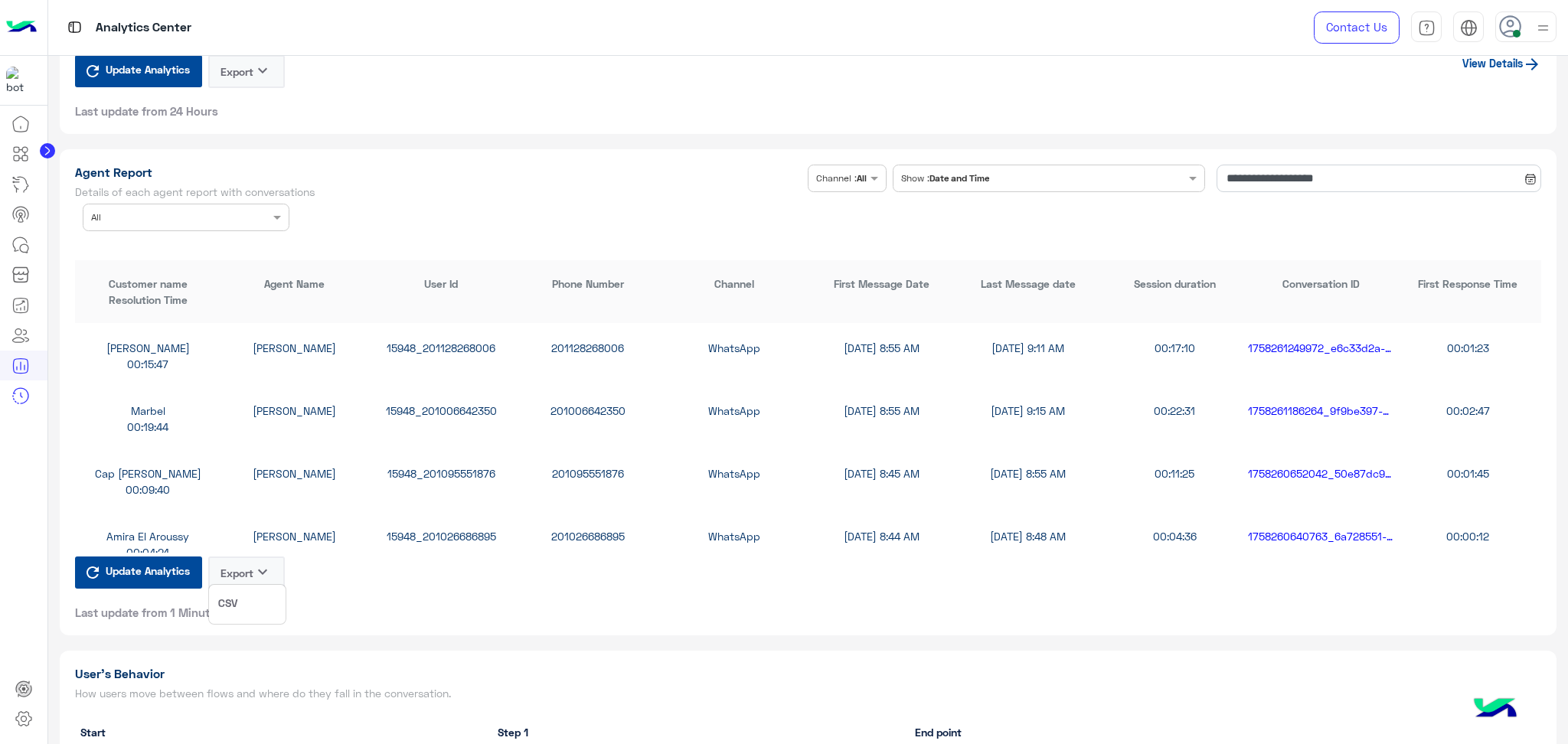
scroll to position [1837, 0]
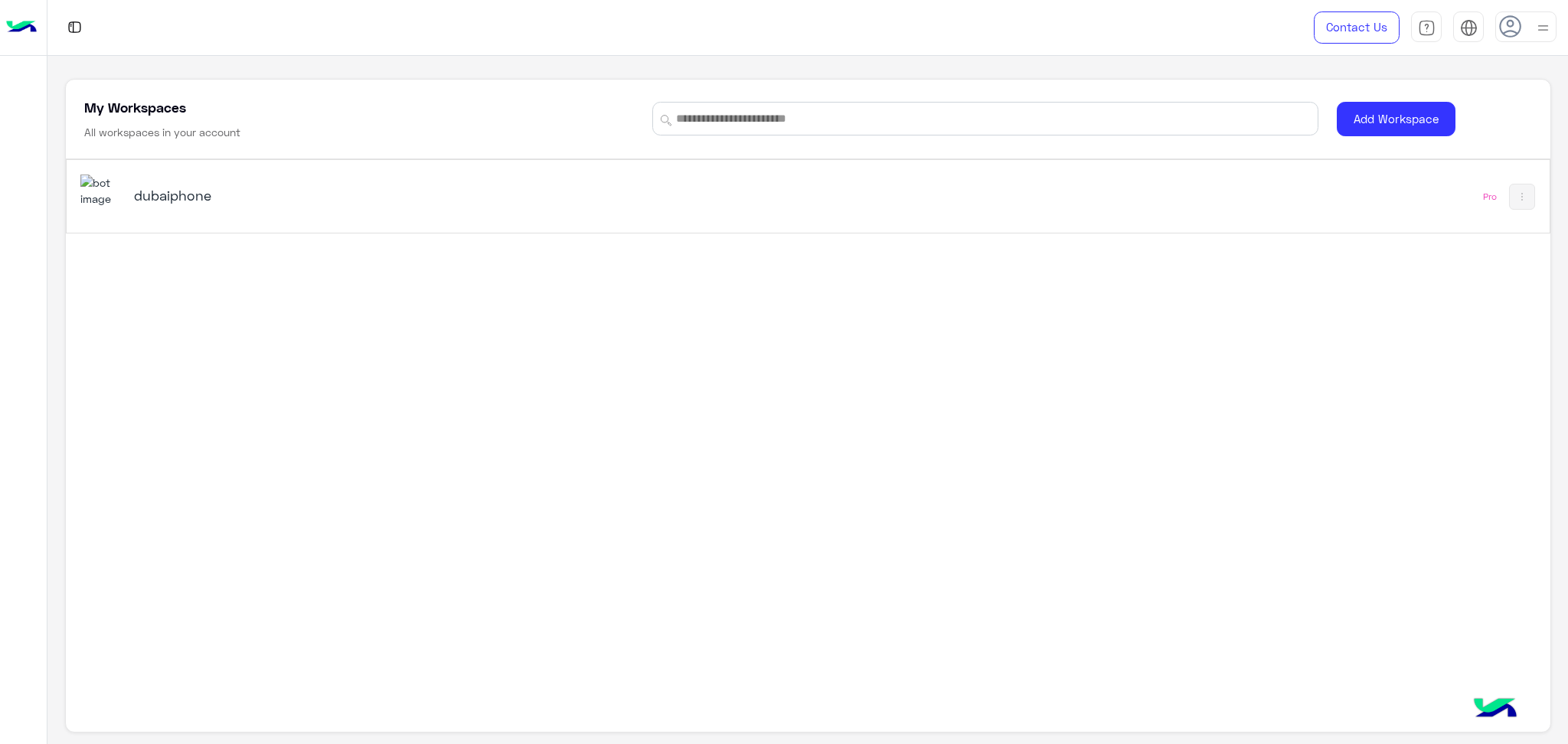
click at [355, 173] on div "dubaiphone Pro" at bounding box center [808, 196] width 1483 height 72
click at [283, 209] on div "dubaiphone" at bounding box center [517, 197] width 873 height 45
click at [176, 183] on div "dubaiphone" at bounding box center [517, 197] width 873 height 45
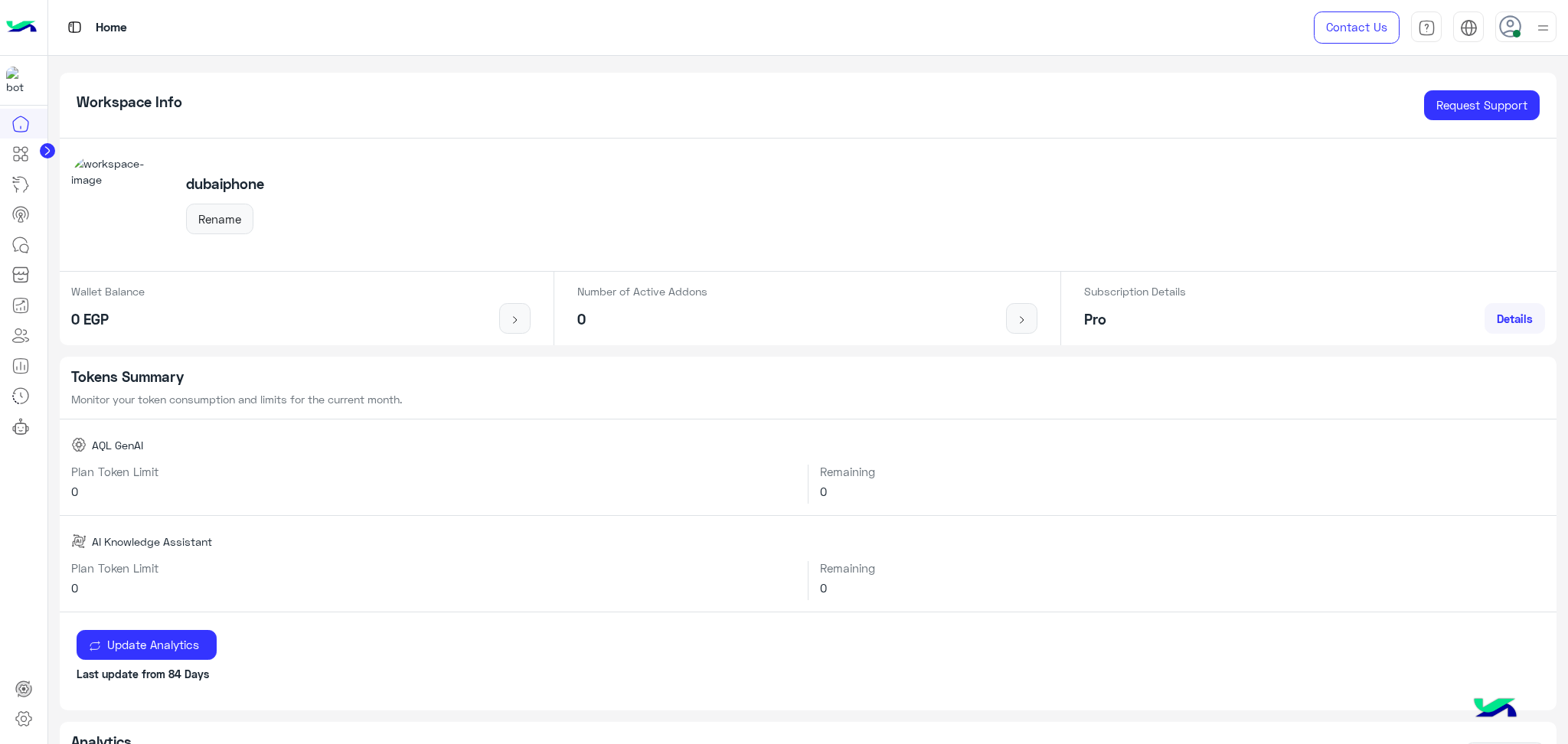
click at [544, 199] on div "dubaiphone Rename" at bounding box center [809, 205] width 1497 height 133
click at [14, 243] on icon at bounding box center [21, 245] width 19 height 19
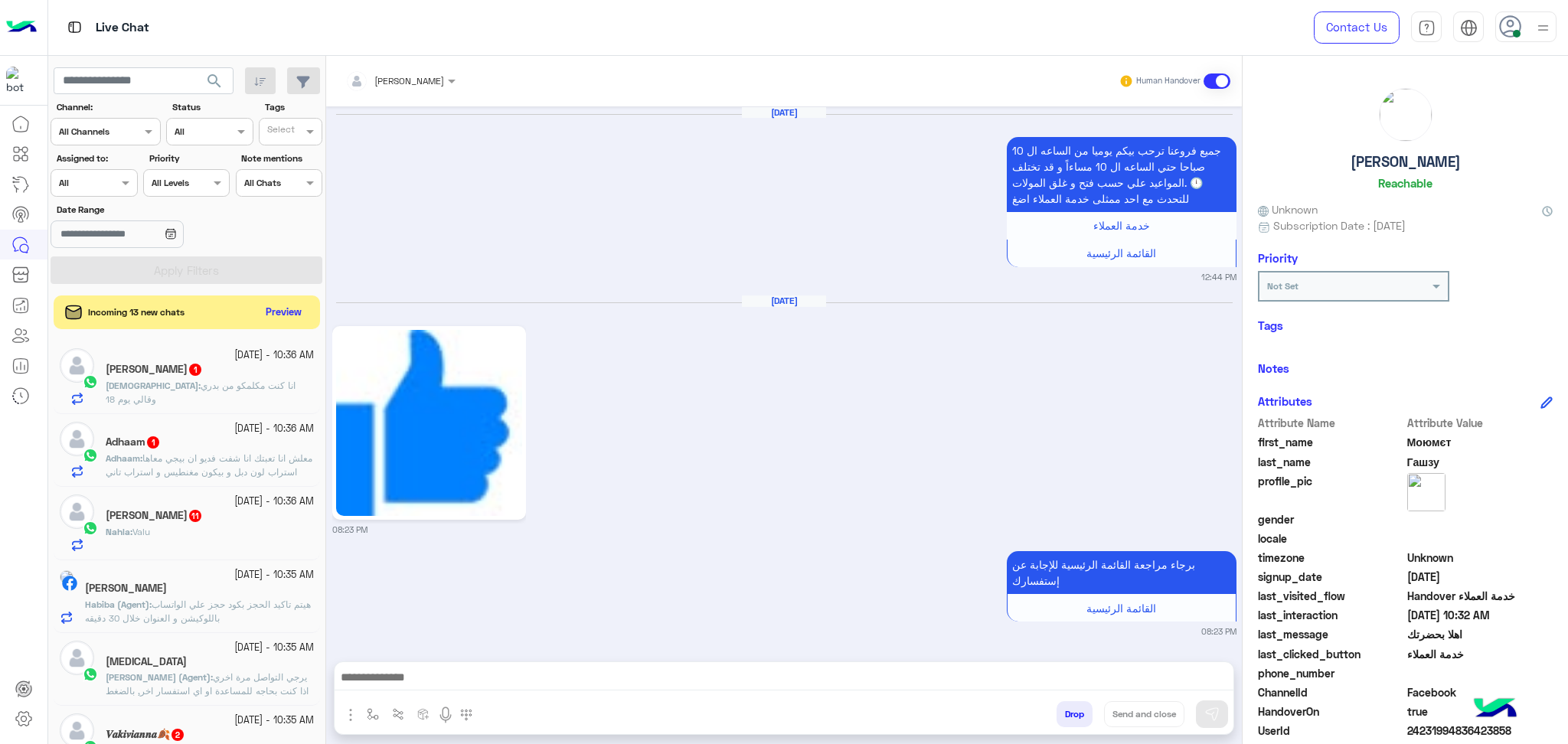
scroll to position [1685, 0]
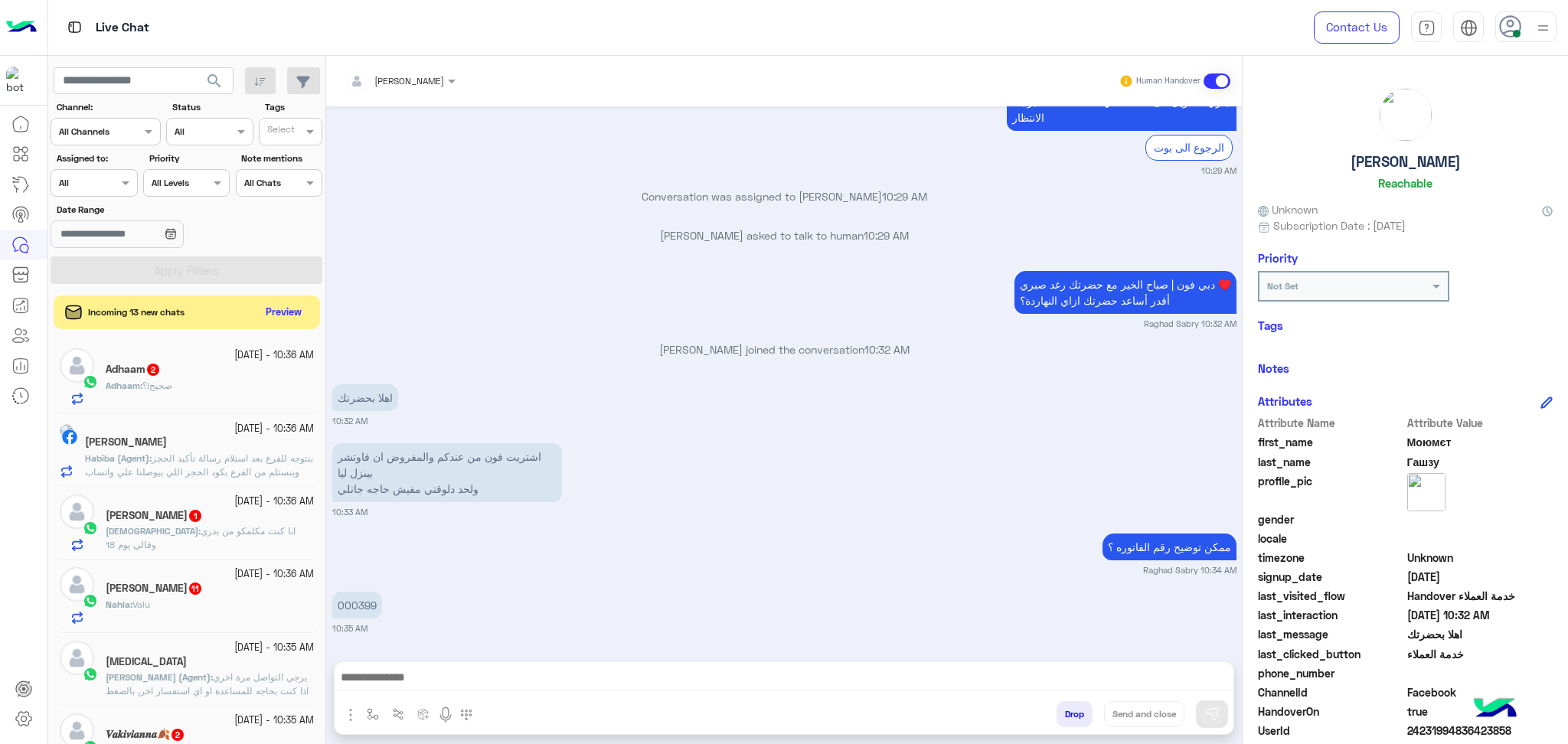
click at [68, 182] on input "text" at bounding box center [76, 181] width 35 height 13
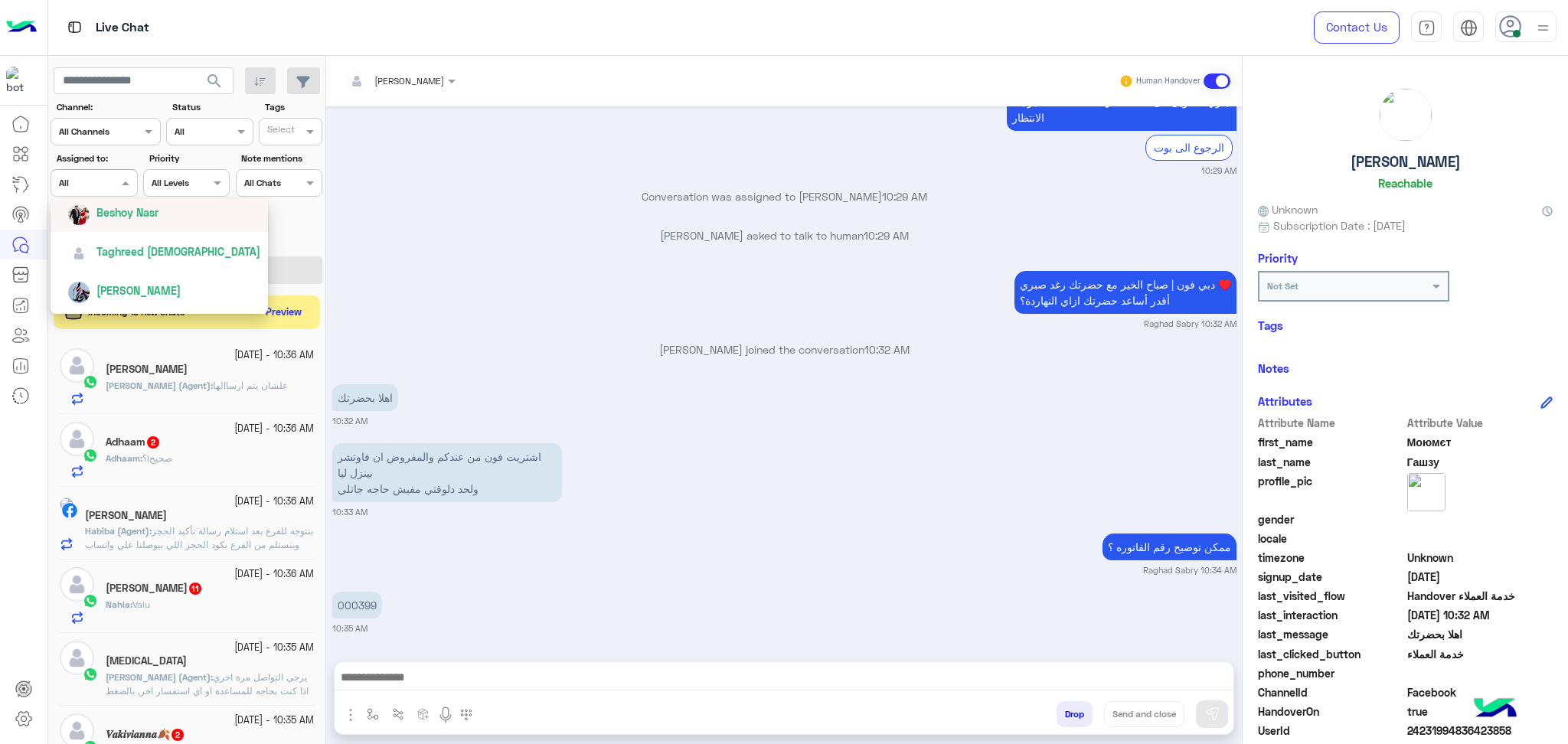
scroll to position [306, 0]
click at [106, 210] on span "Taghreed Muhammed" at bounding box center [178, 203] width 164 height 13
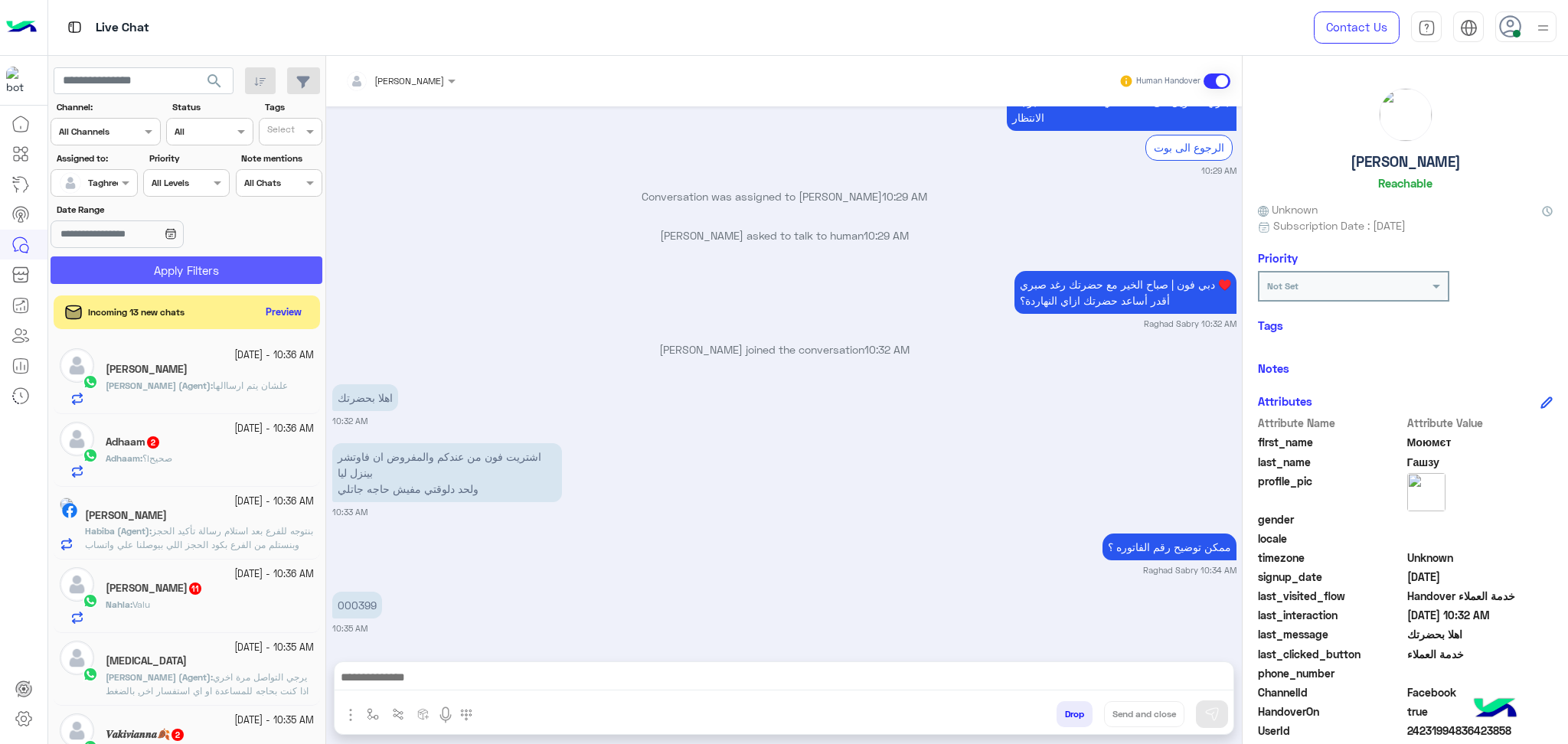
click at [128, 267] on button "Apply Filters" at bounding box center [186, 270] width 272 height 28
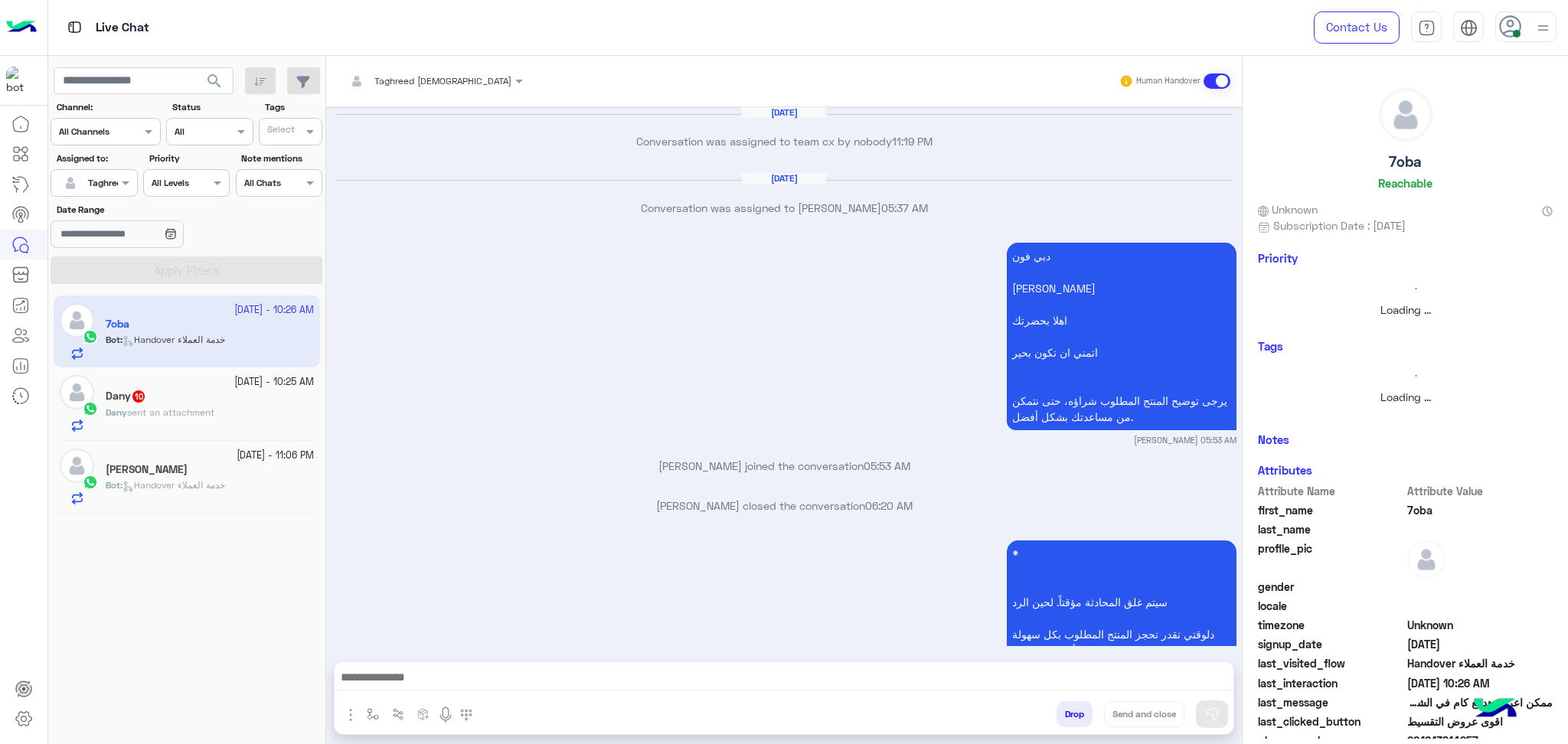
scroll to position [1480, 0]
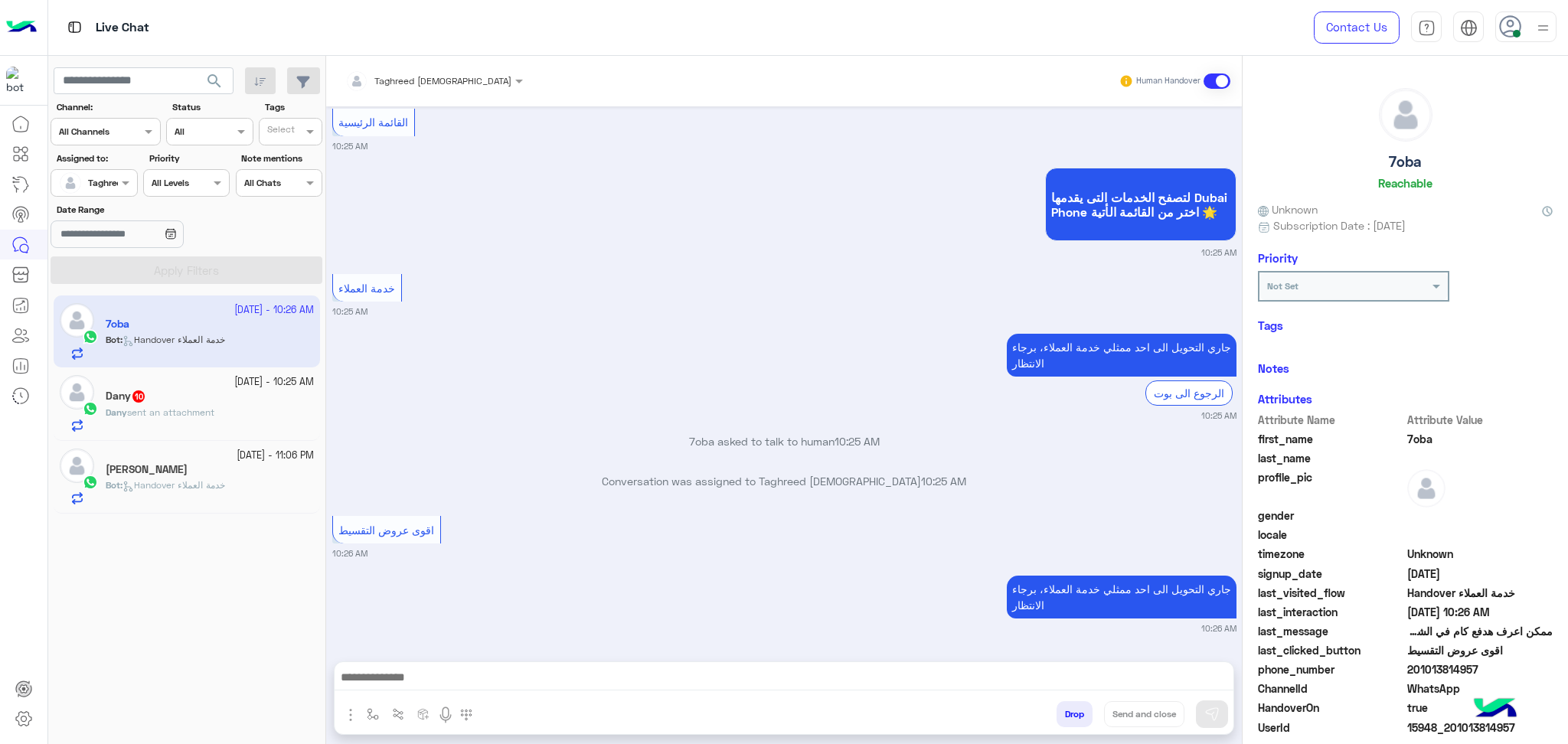
click at [1522, 29] on div at bounding box center [1526, 27] width 61 height 30
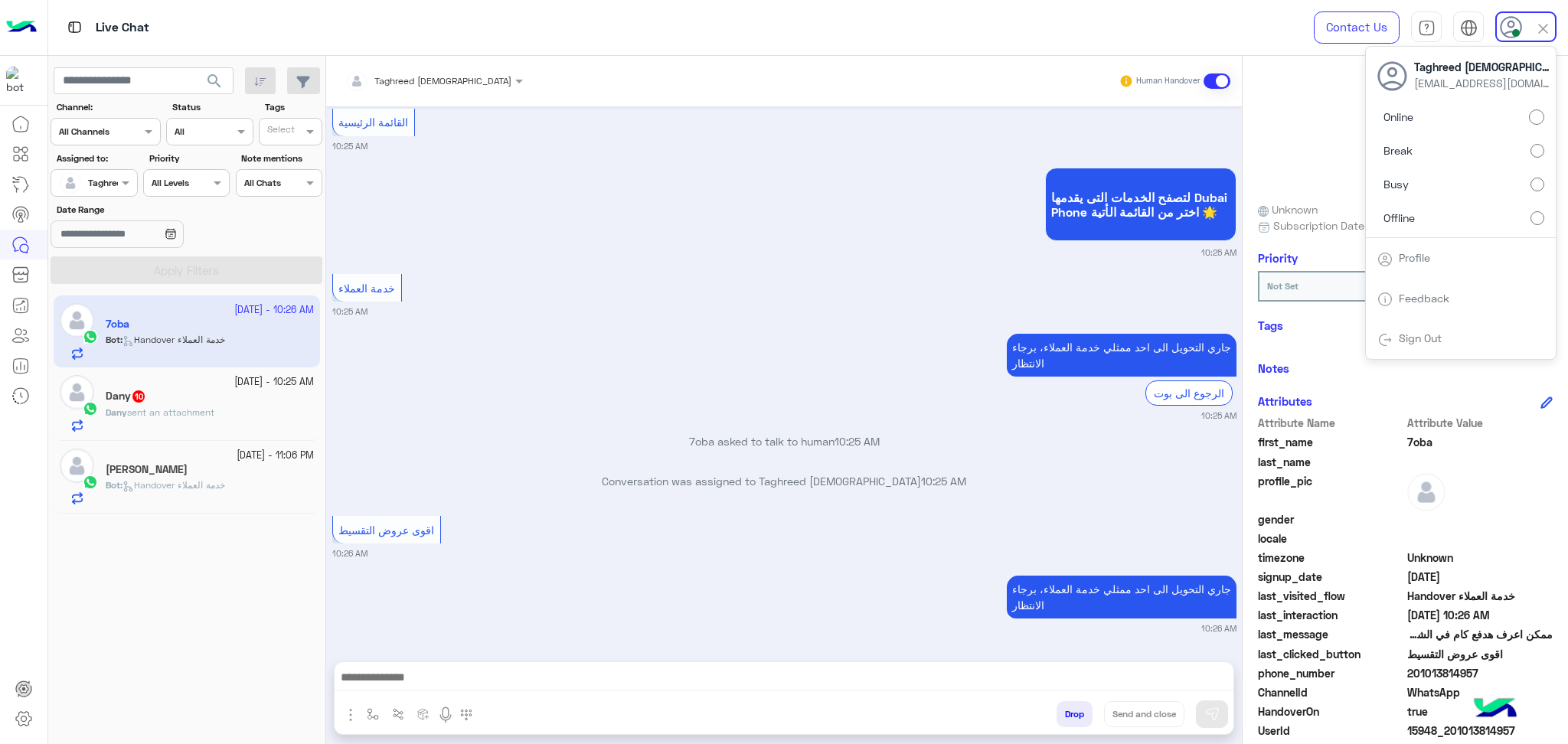
click at [1403, 187] on span "Busy" at bounding box center [1396, 184] width 25 height 16
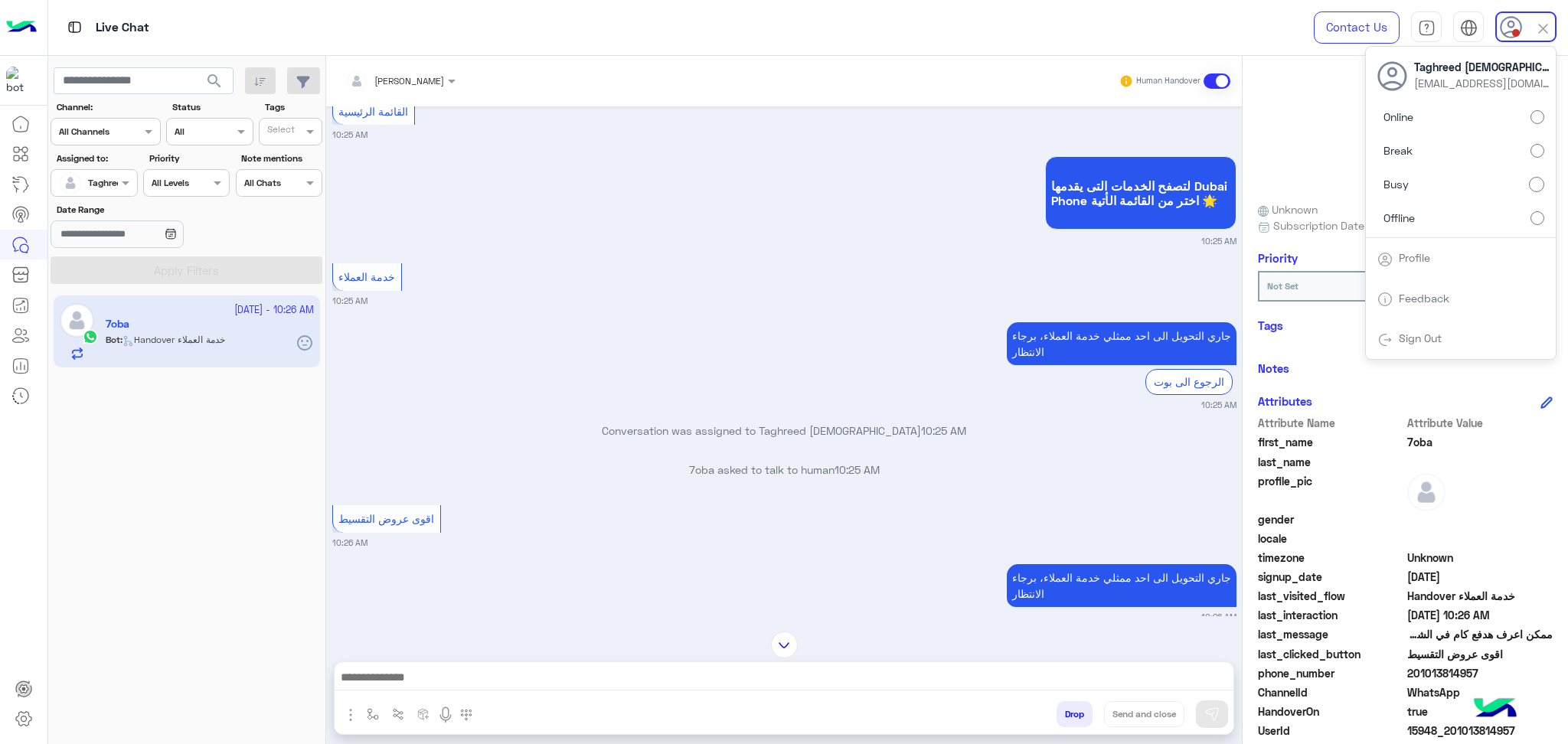
scroll to position [2884, 0]
click at [88, 182] on input "text" at bounding box center [76, 181] width 35 height 13
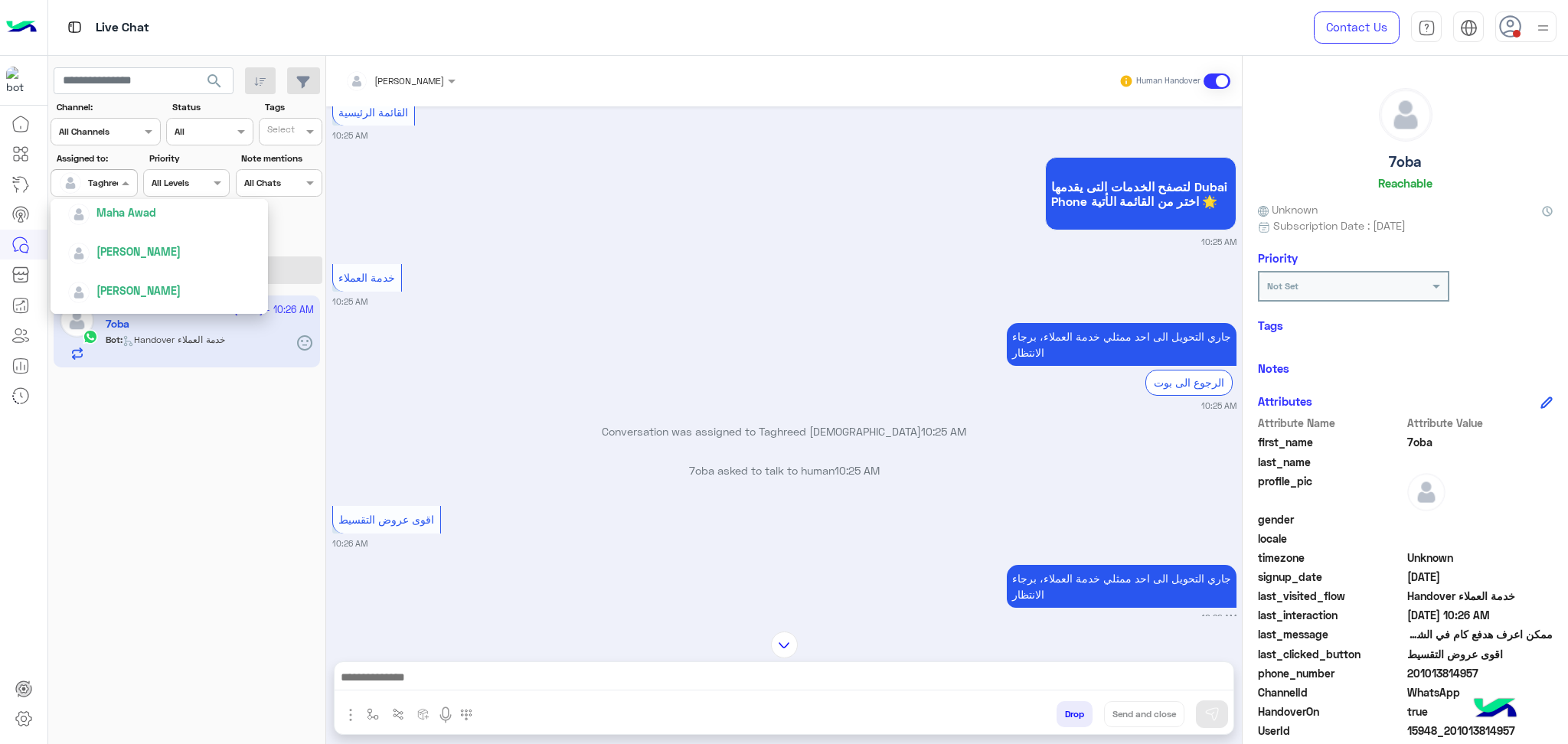
scroll to position [429, 0]
click at [127, 275] on span "Kareem Ahmed" at bounding box center [139, 275] width 84 height 13
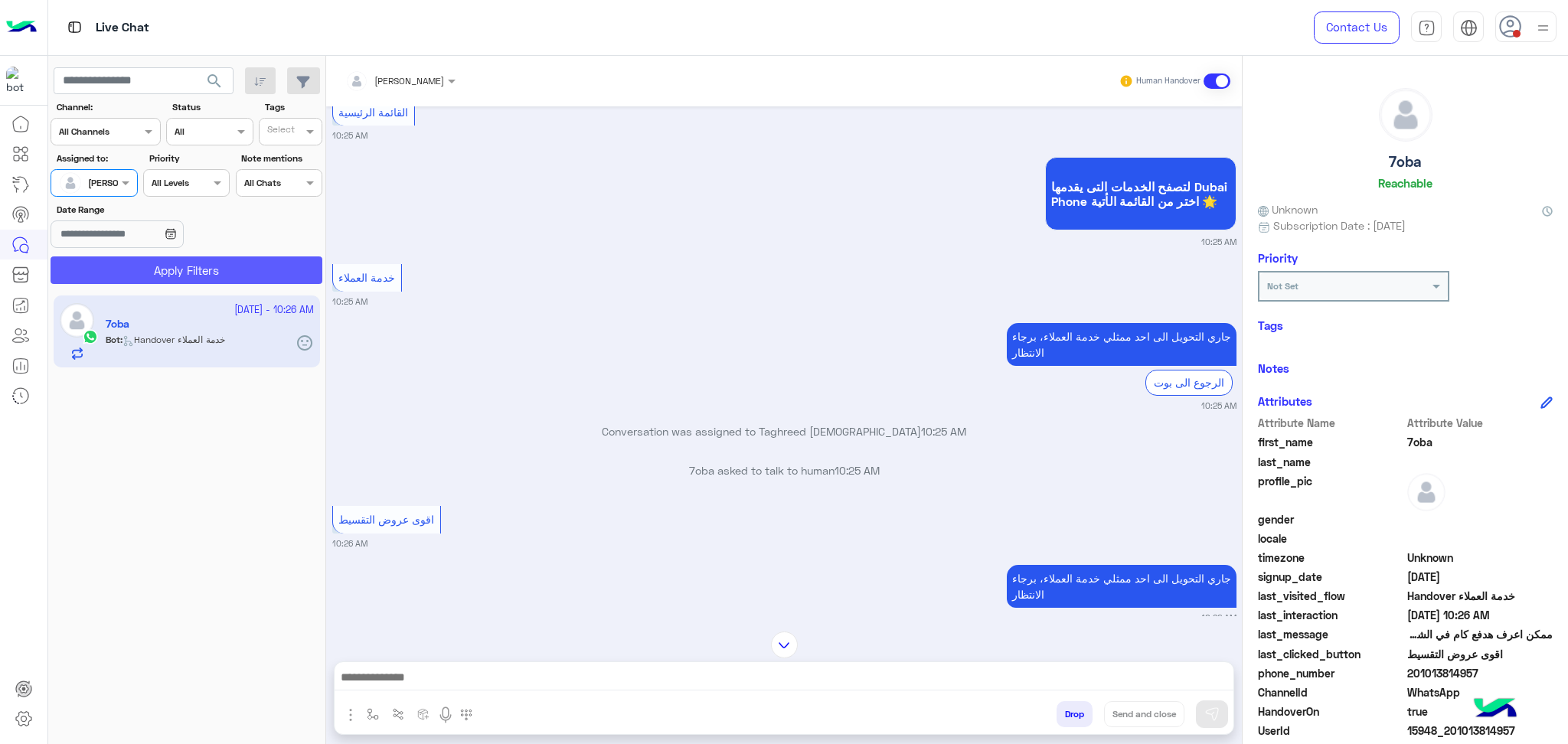
click at [136, 268] on button "Apply Filters" at bounding box center [186, 270] width 272 height 28
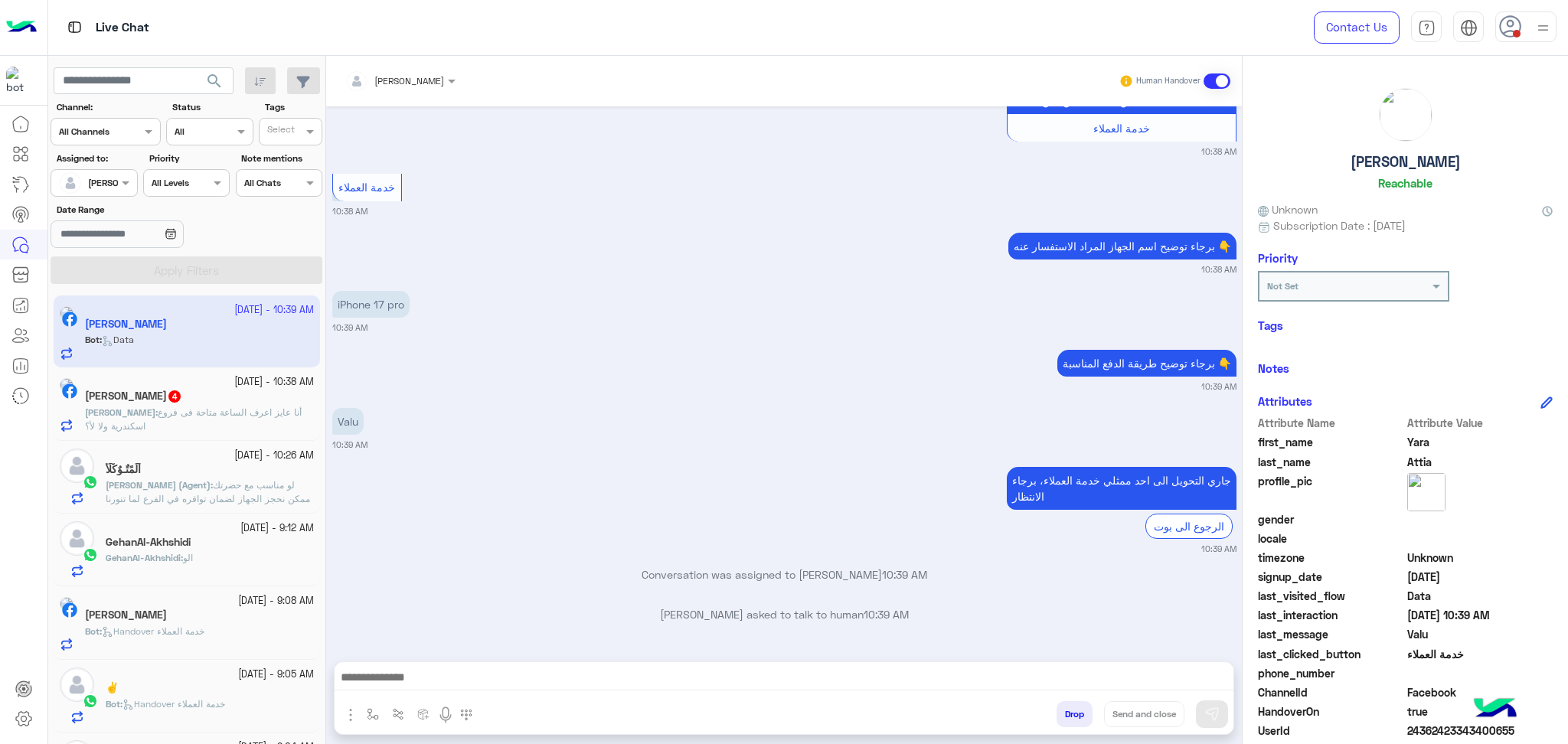
click at [199, 428] on p "Ahmed : أنا عايز اعرف الساعة متاحة فى فروع اسكندرية ولا لأ؟" at bounding box center [199, 419] width 229 height 28
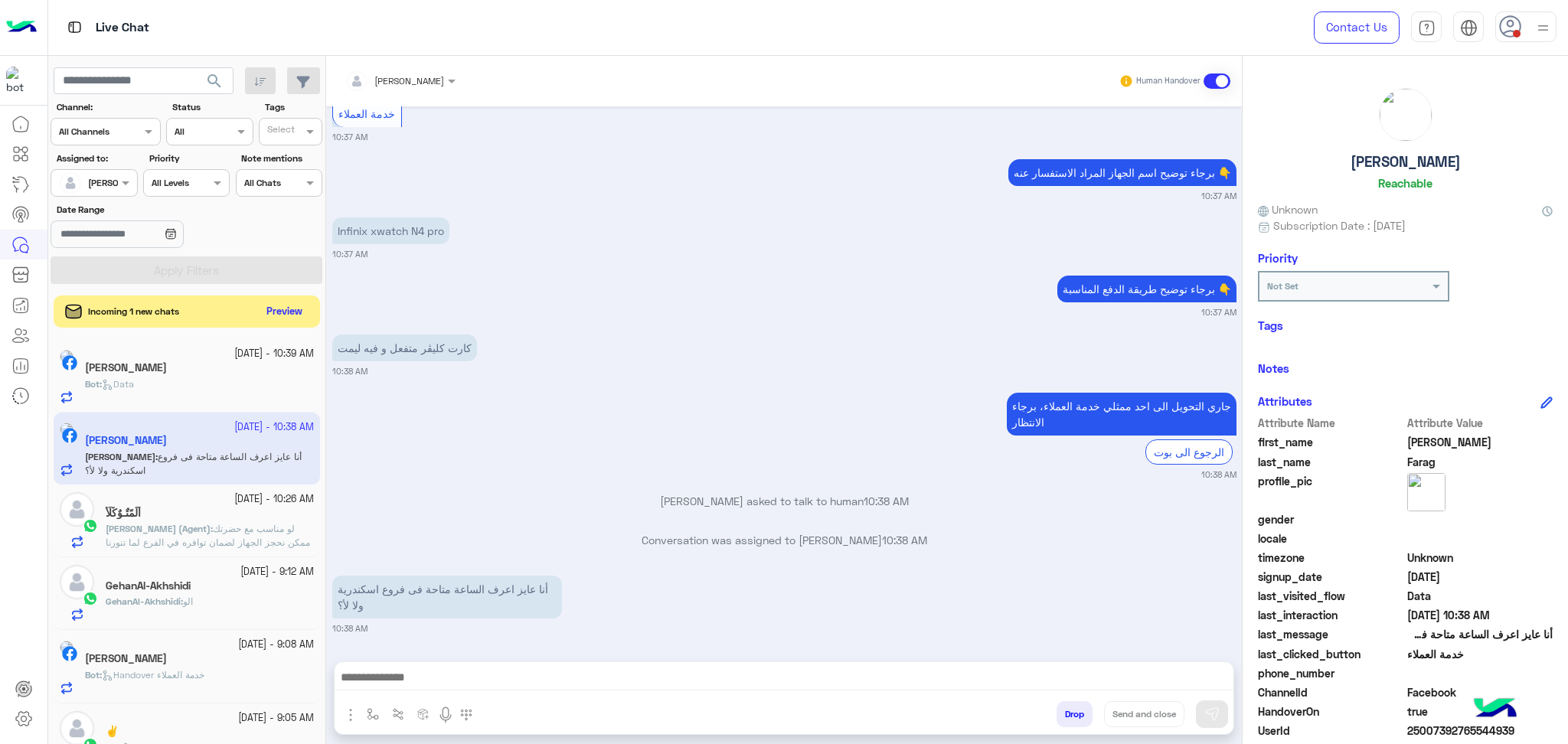
click at [279, 316] on button "Preview" at bounding box center [284, 311] width 47 height 21
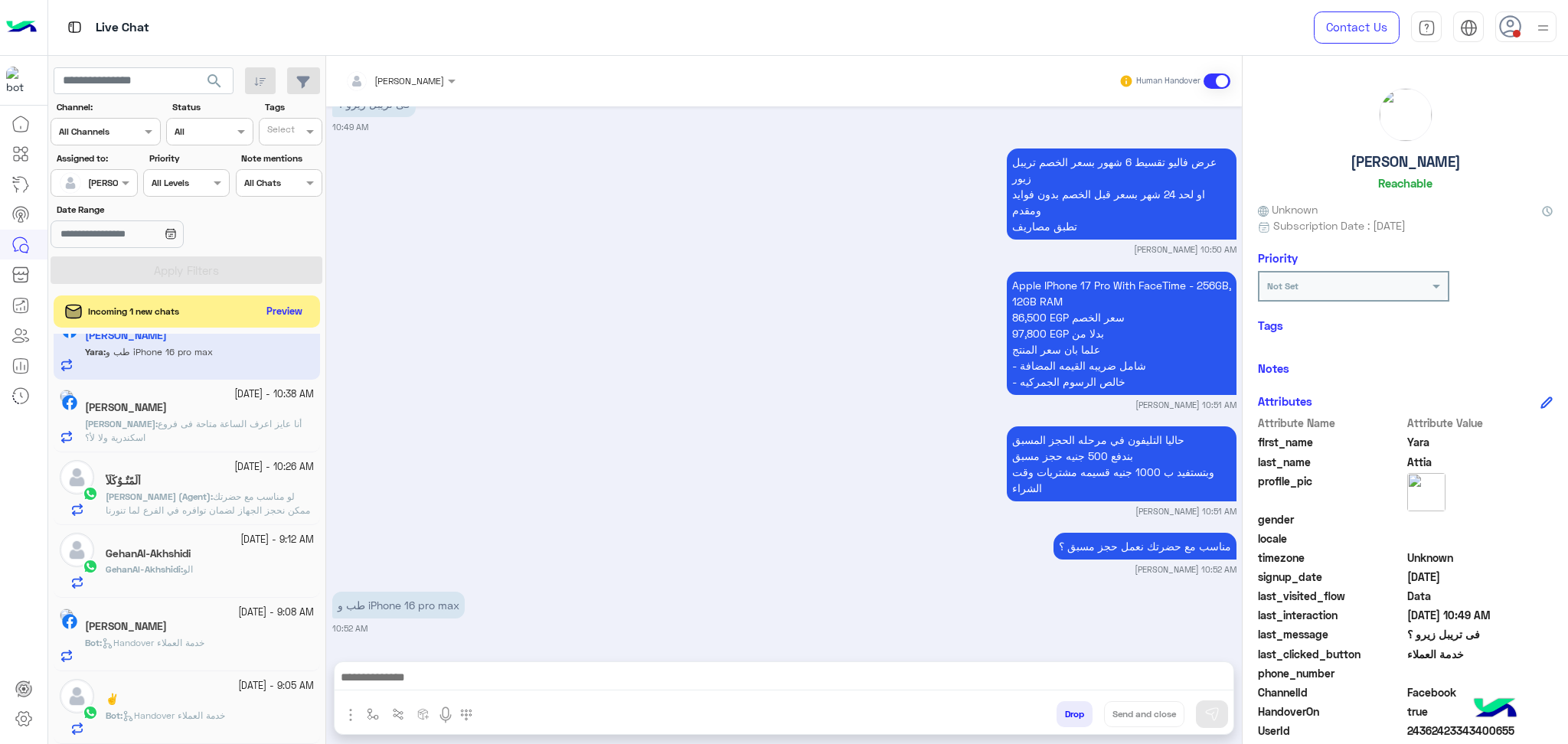
scroll to position [31, 0]
click at [298, 304] on button "Preview" at bounding box center [284, 311] width 47 height 21
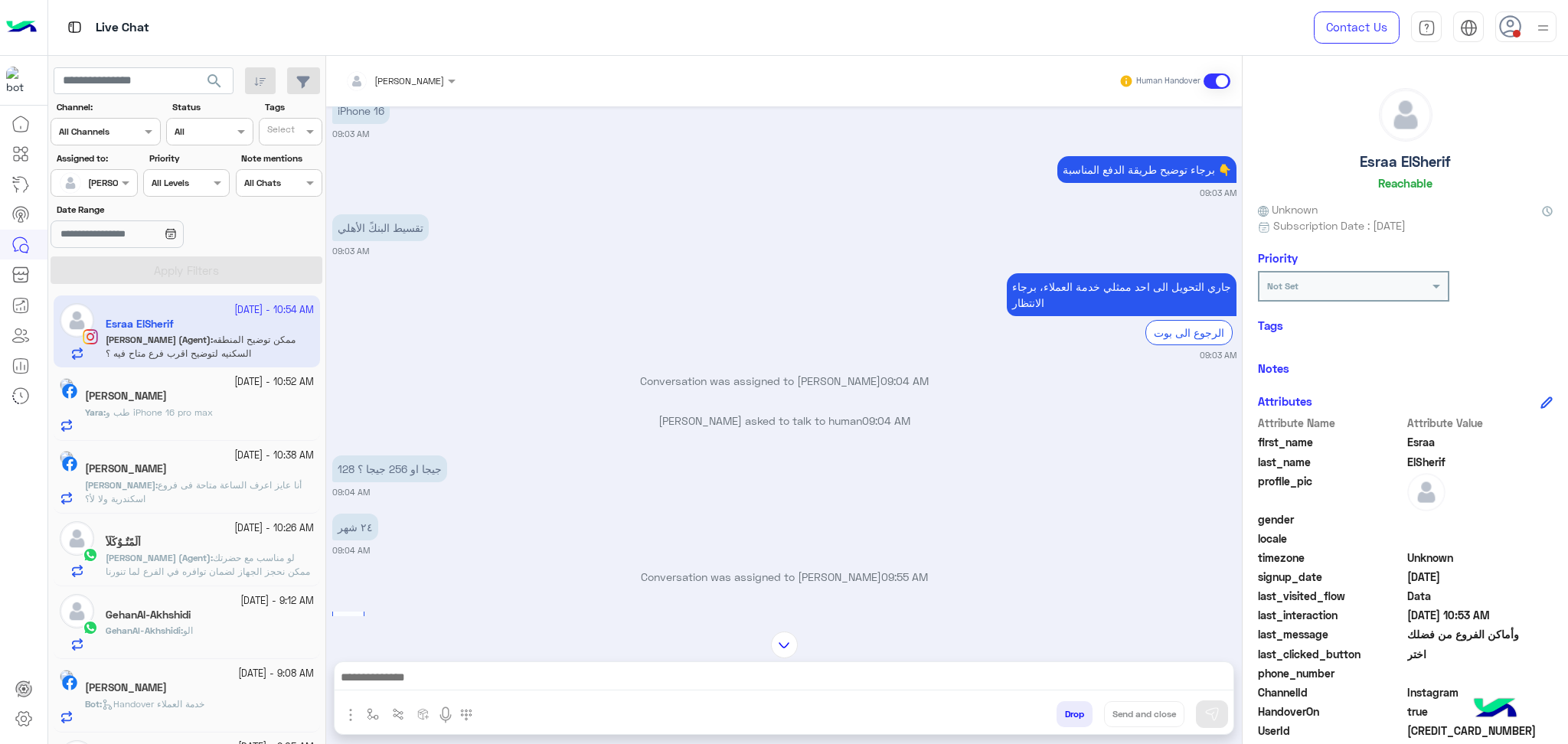
scroll to position [61, 0]
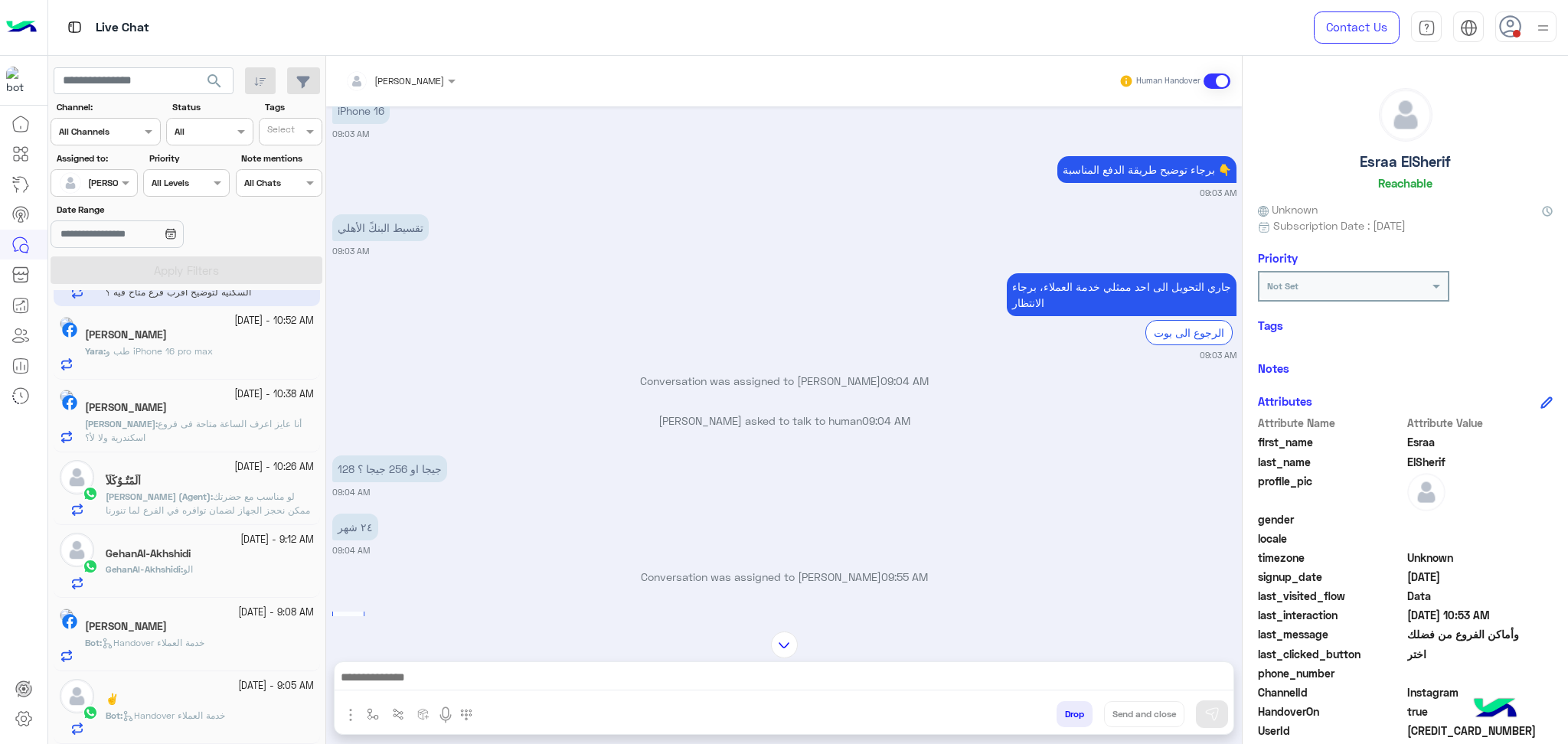
click at [219, 720] on span "Handover خدمة العملاء" at bounding box center [174, 714] width 103 height 12
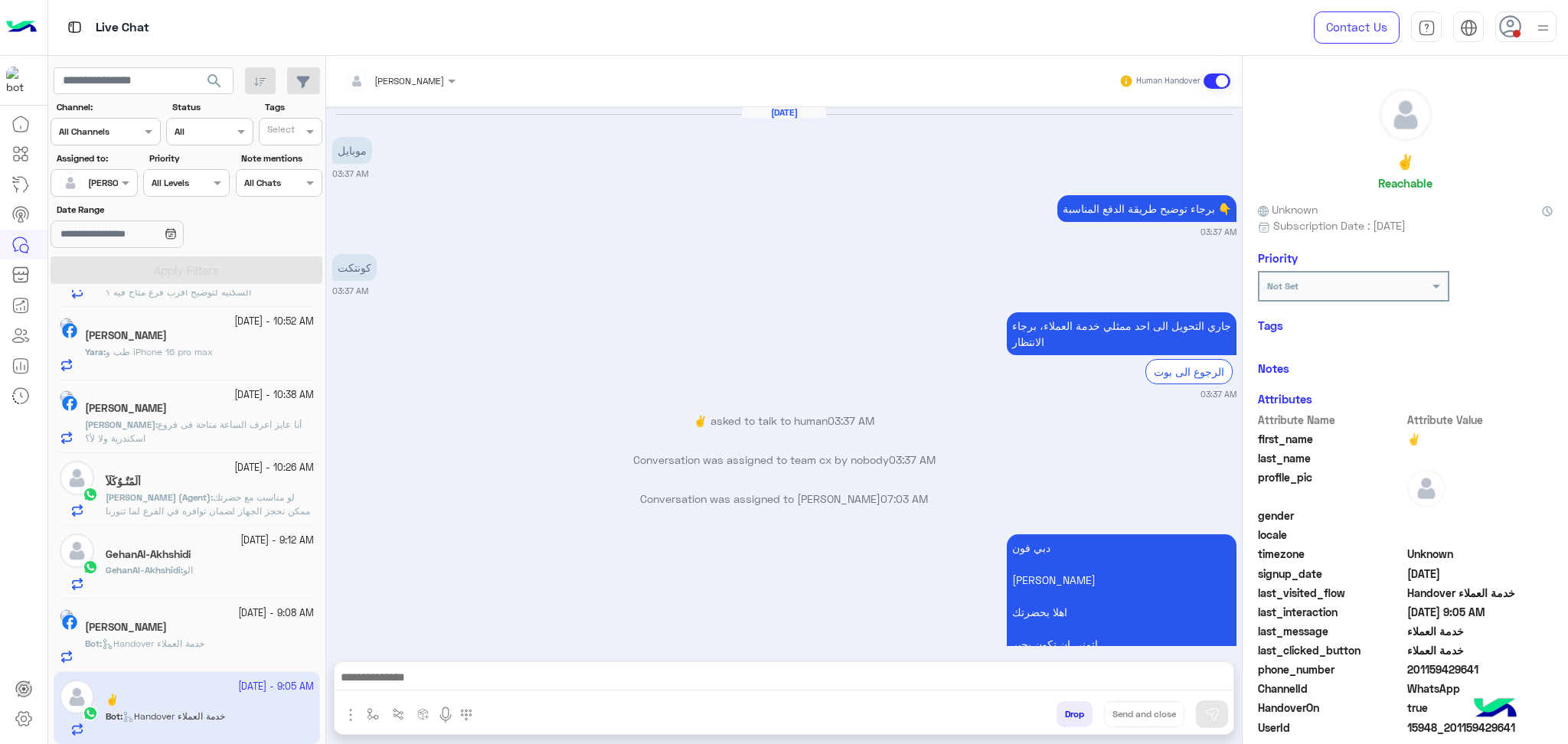
scroll to position [1461, 0]
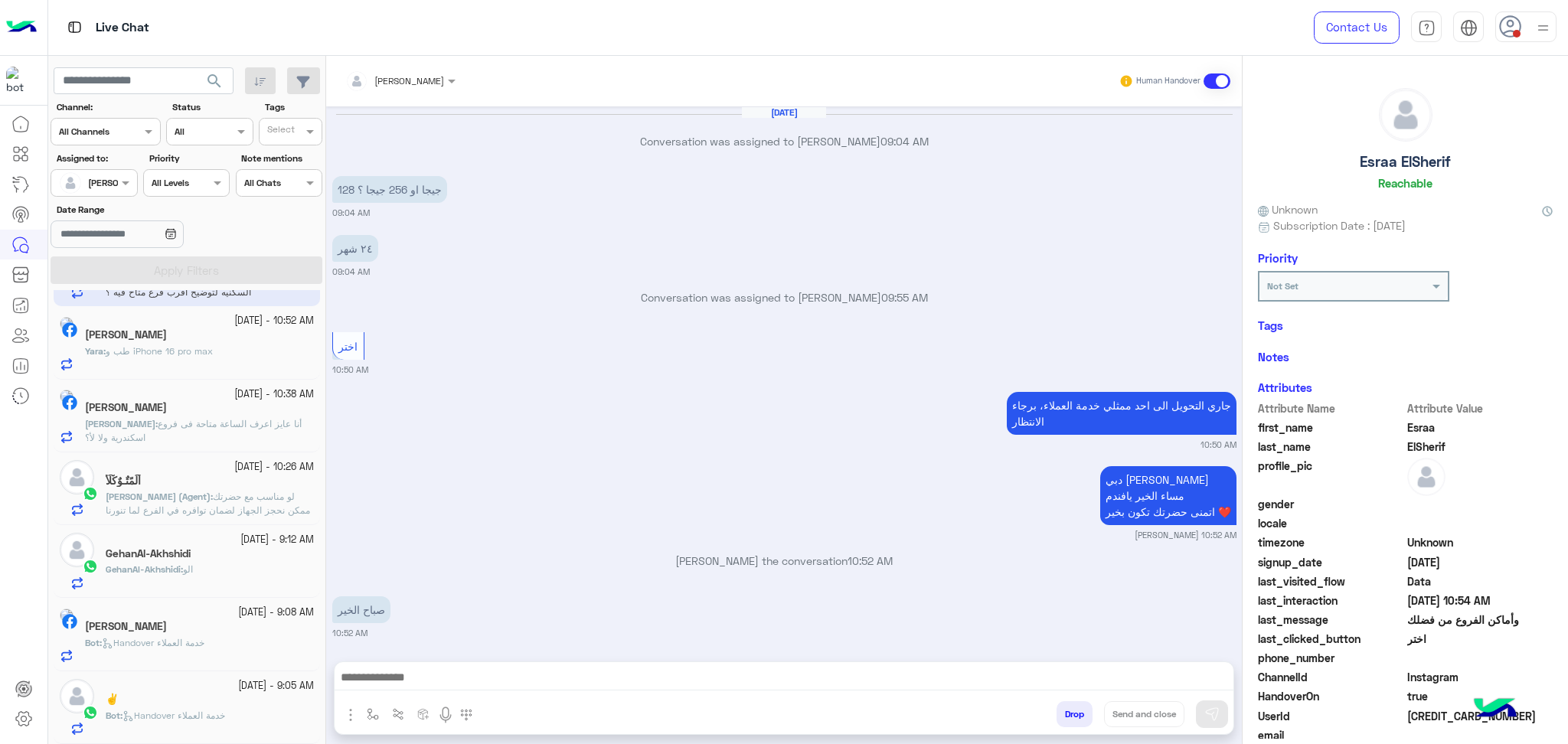
scroll to position [904, 0]
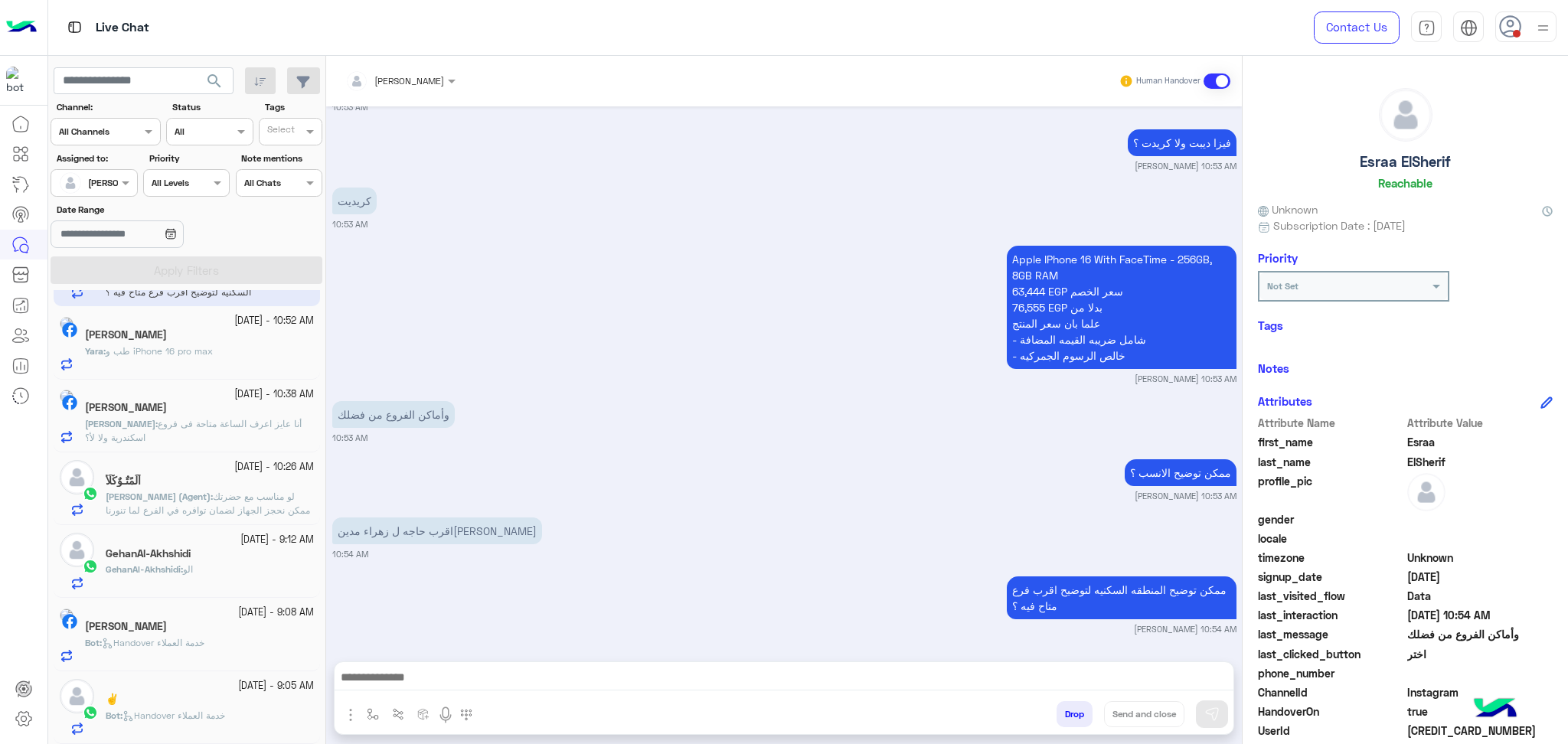
click at [140, 699] on div "⁦✌️⁩" at bounding box center [209, 701] width 208 height 16
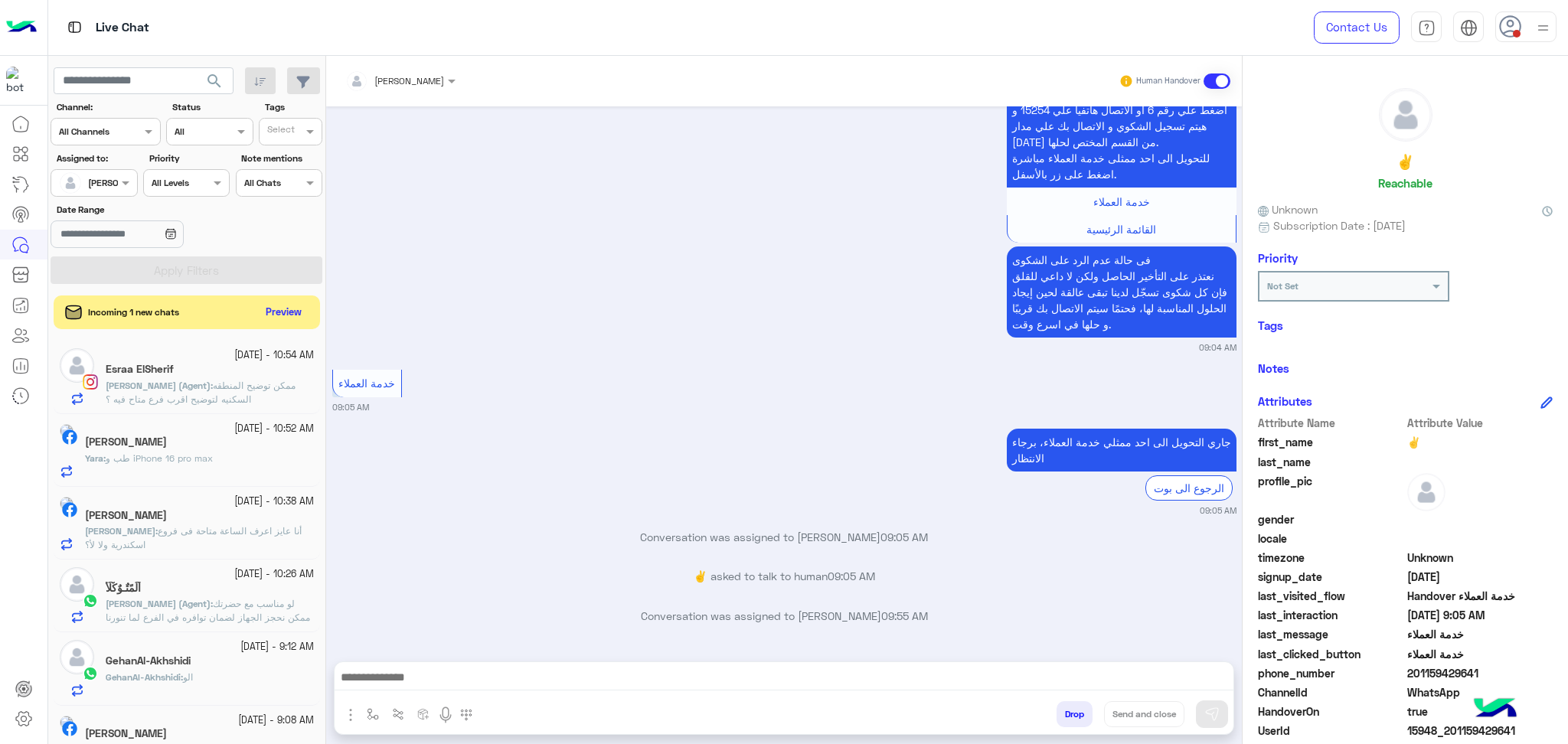
click at [191, 711] on div "19 September - 9:08 AM Mohamed Hamdy Bot : Handover خدمة العملاء" at bounding box center [187, 741] width 267 height 72
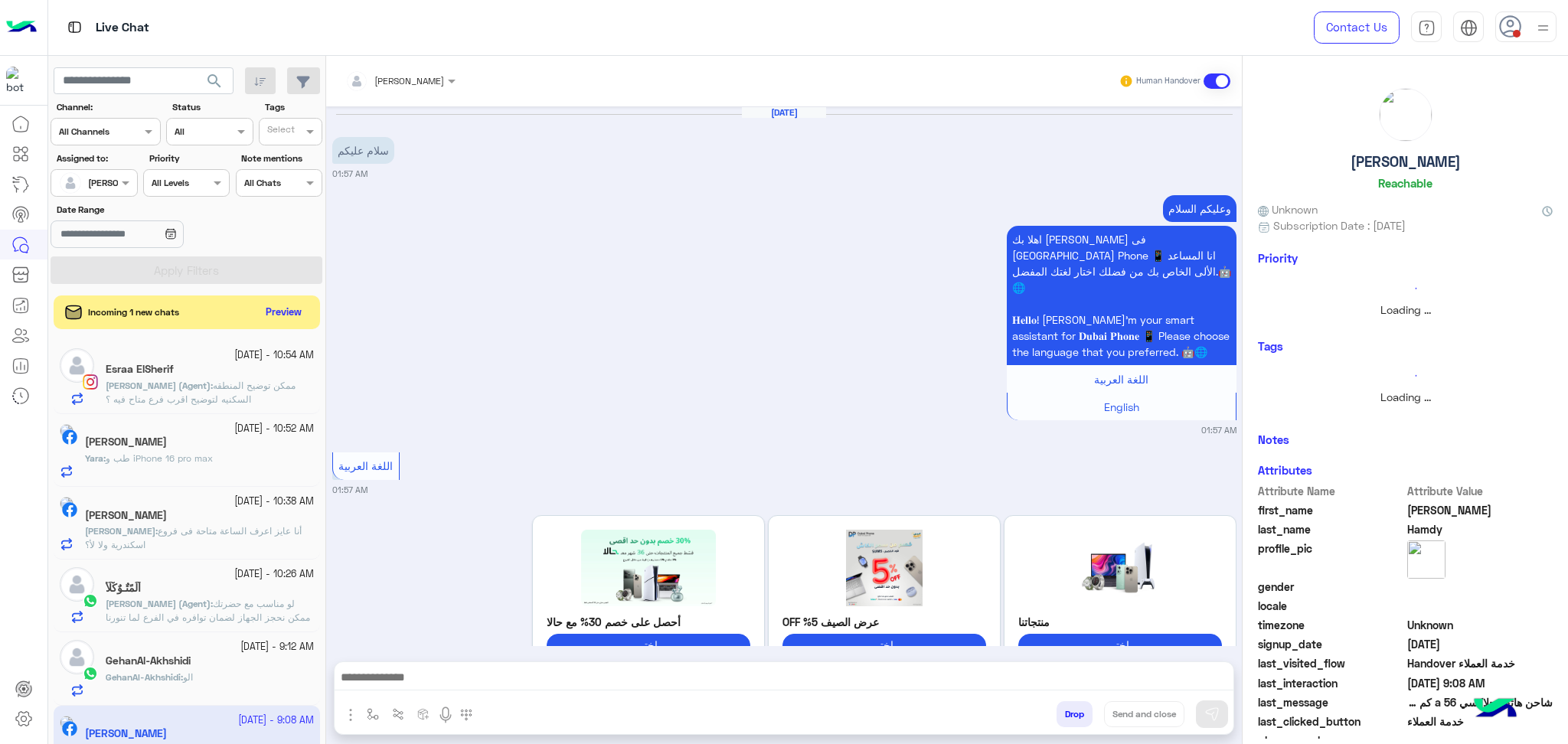
scroll to position [1746, 0]
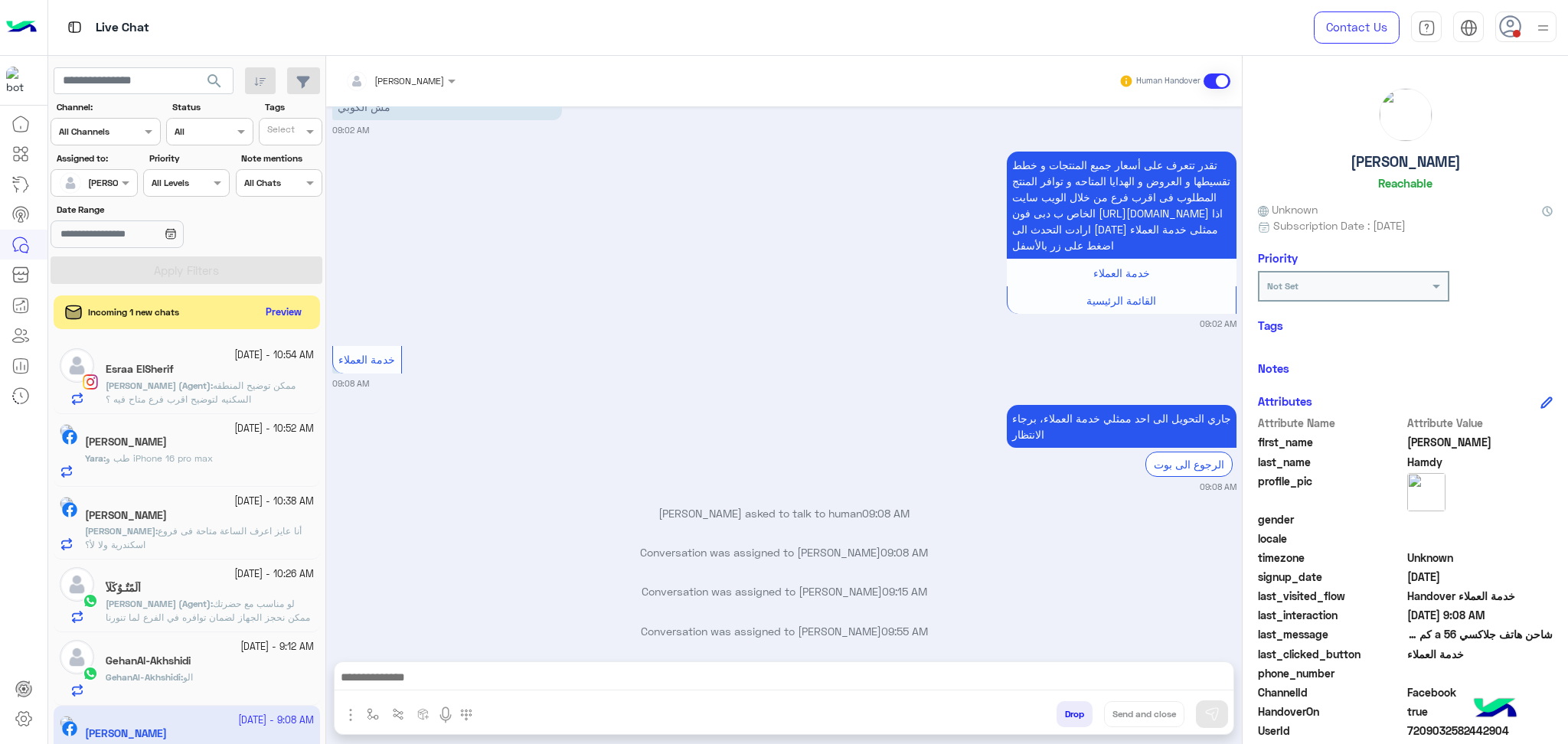
click at [191, 656] on h5 "GehanAl-Akhshidi" at bounding box center [148, 661] width 85 height 13
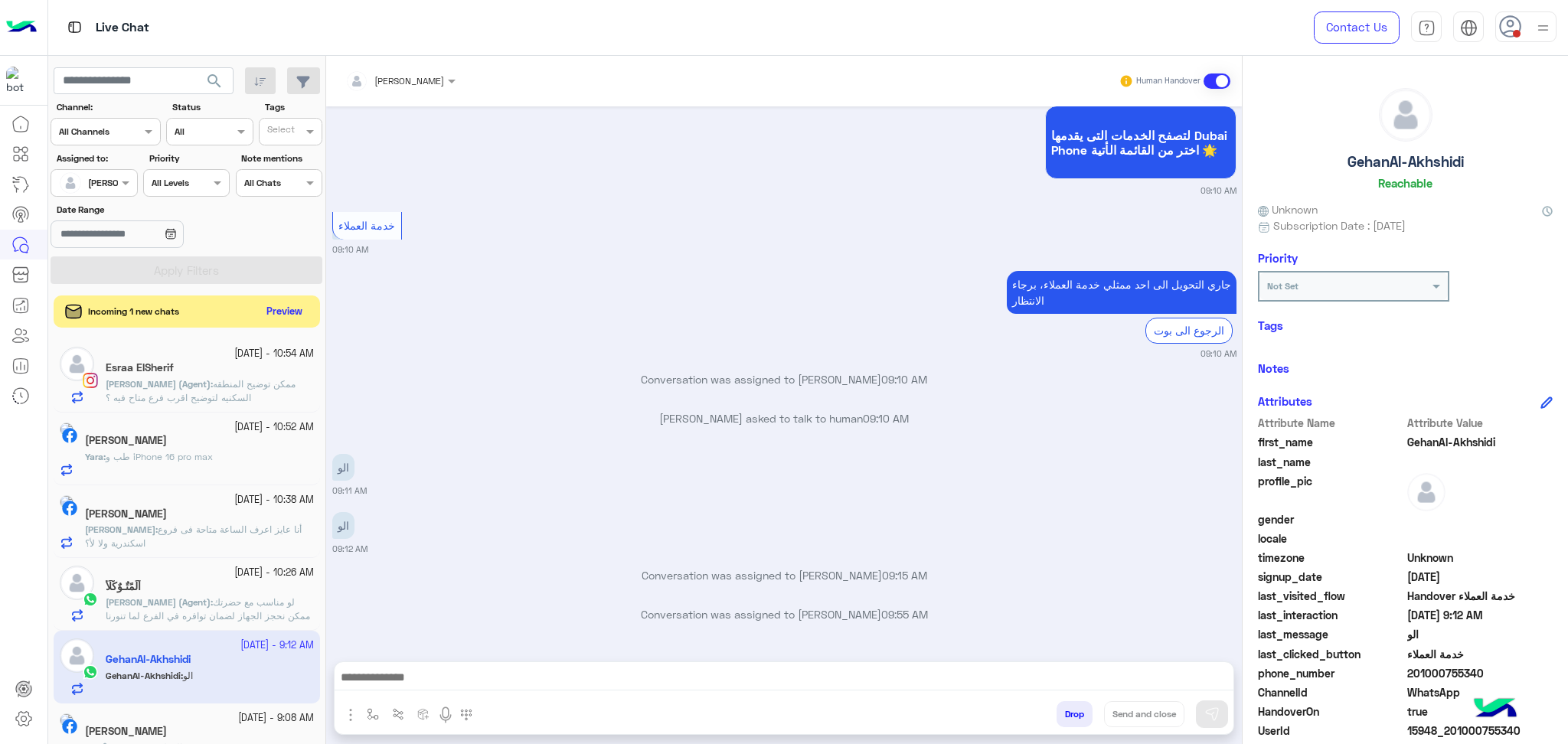
click at [272, 301] on button "Preview" at bounding box center [284, 311] width 47 height 21
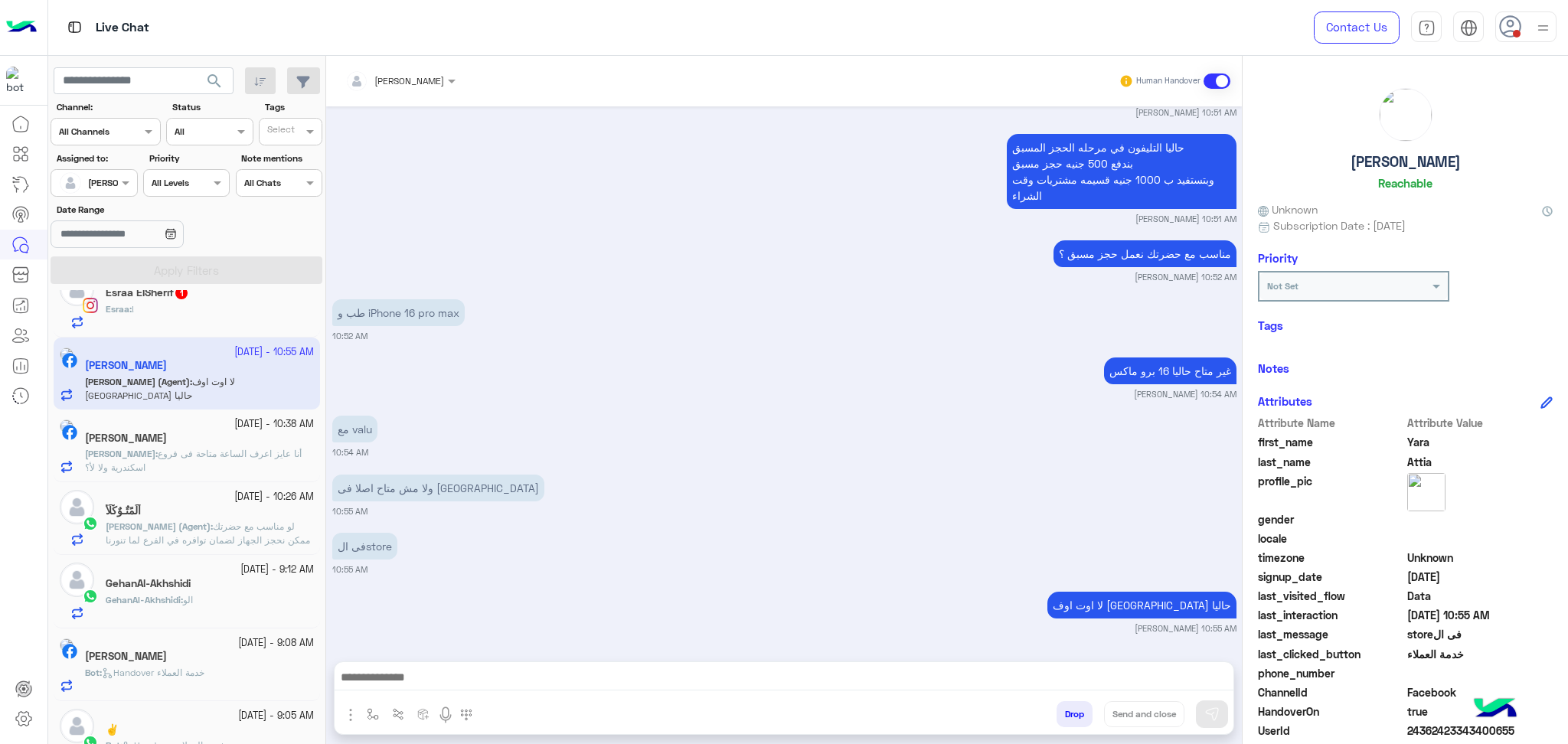
scroll to position [61, 0]
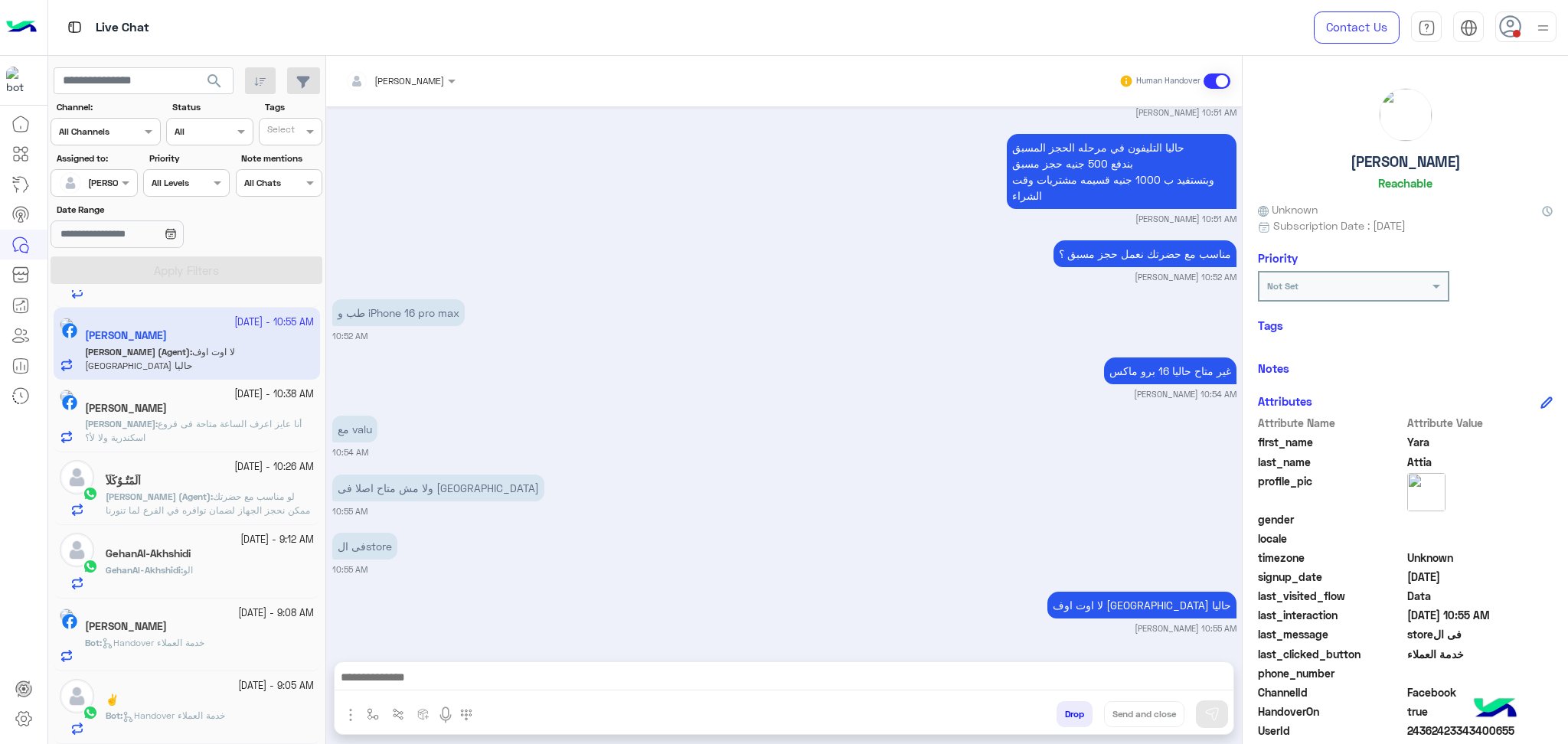
click at [157, 557] on h5 "GehanAl-Akhshidi" at bounding box center [148, 554] width 85 height 13
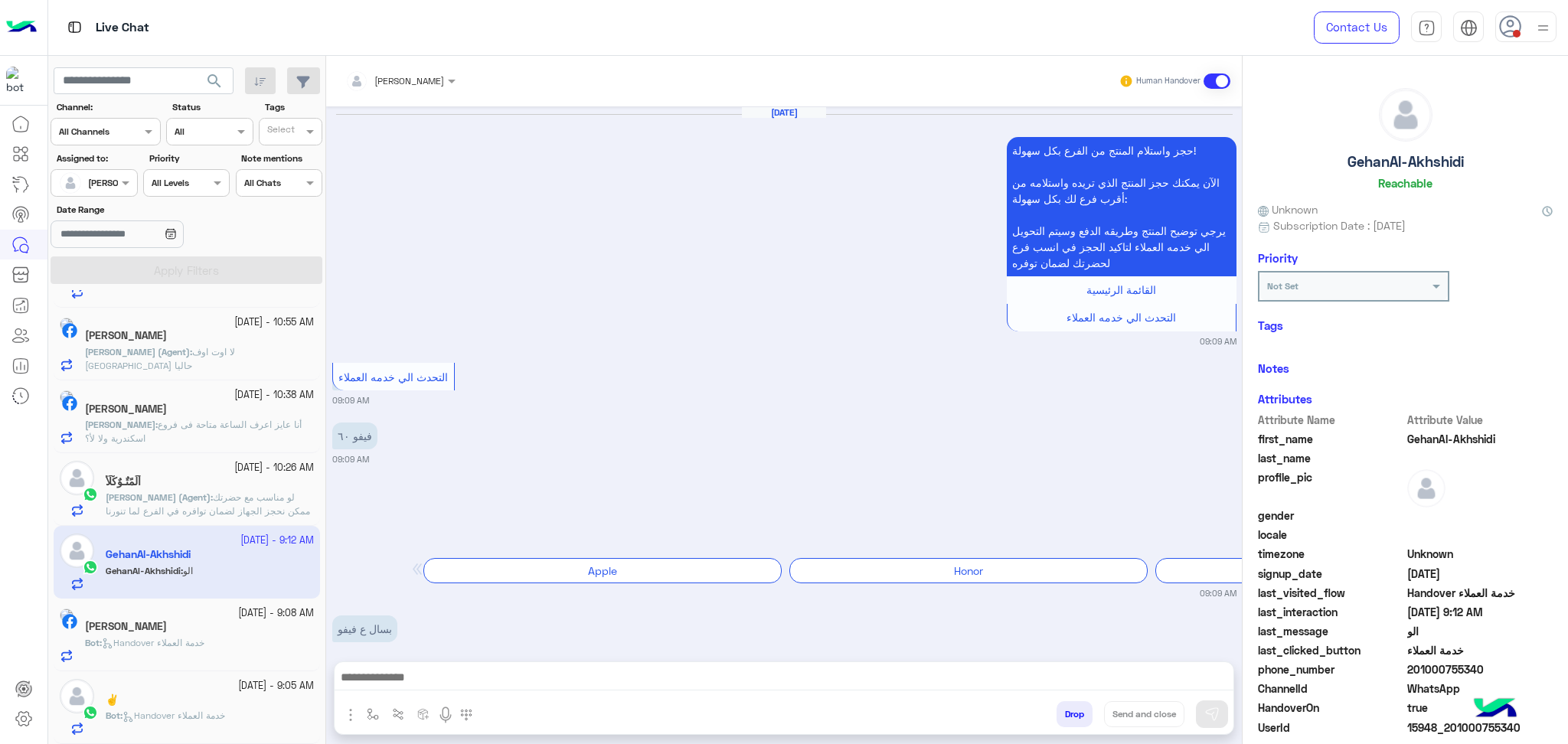
scroll to position [1188, 0]
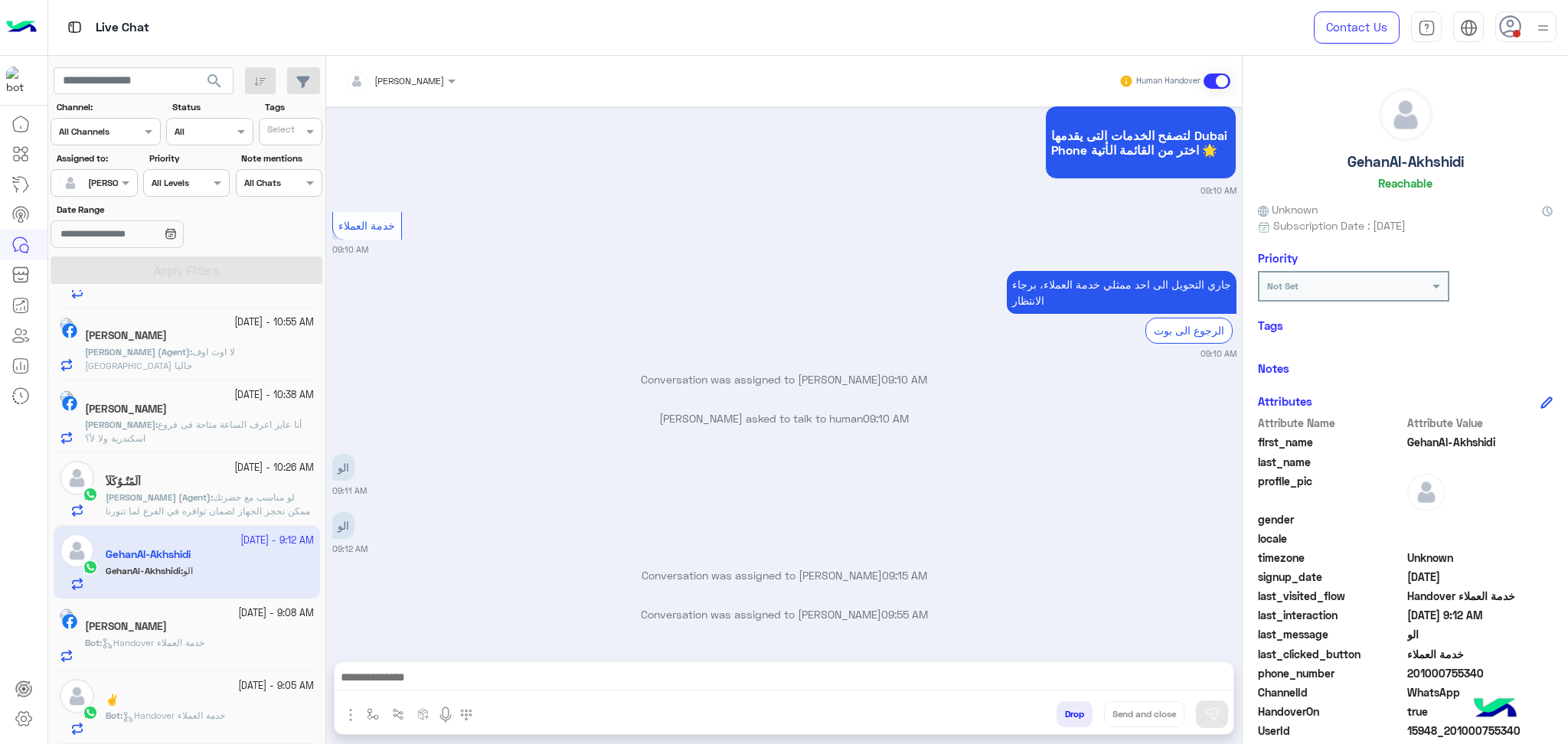
click at [1434, 723] on span "15948_201000755340" at bounding box center [1479, 731] width 146 height 16
copy span "15948_201000755340"
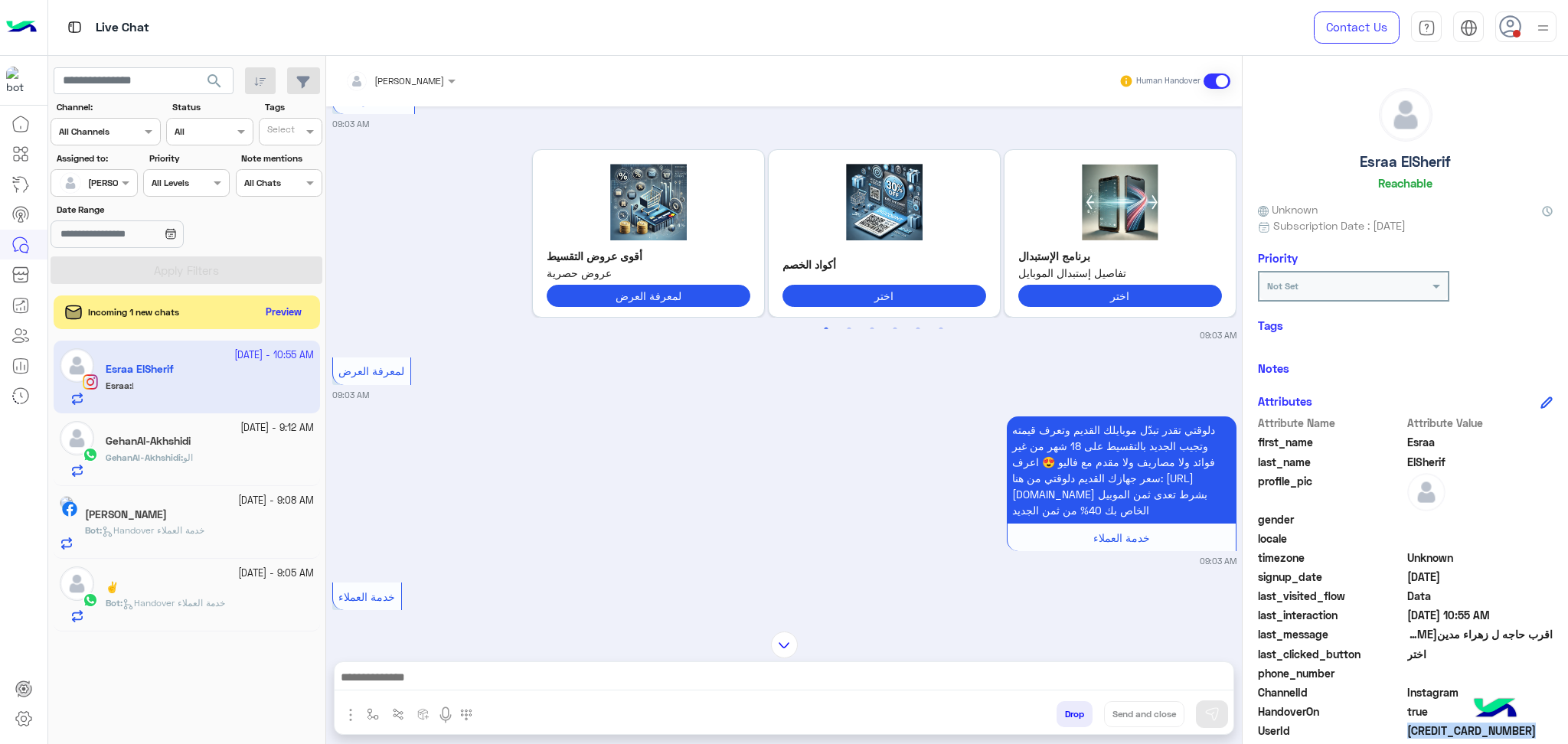
scroll to position [1888, 0]
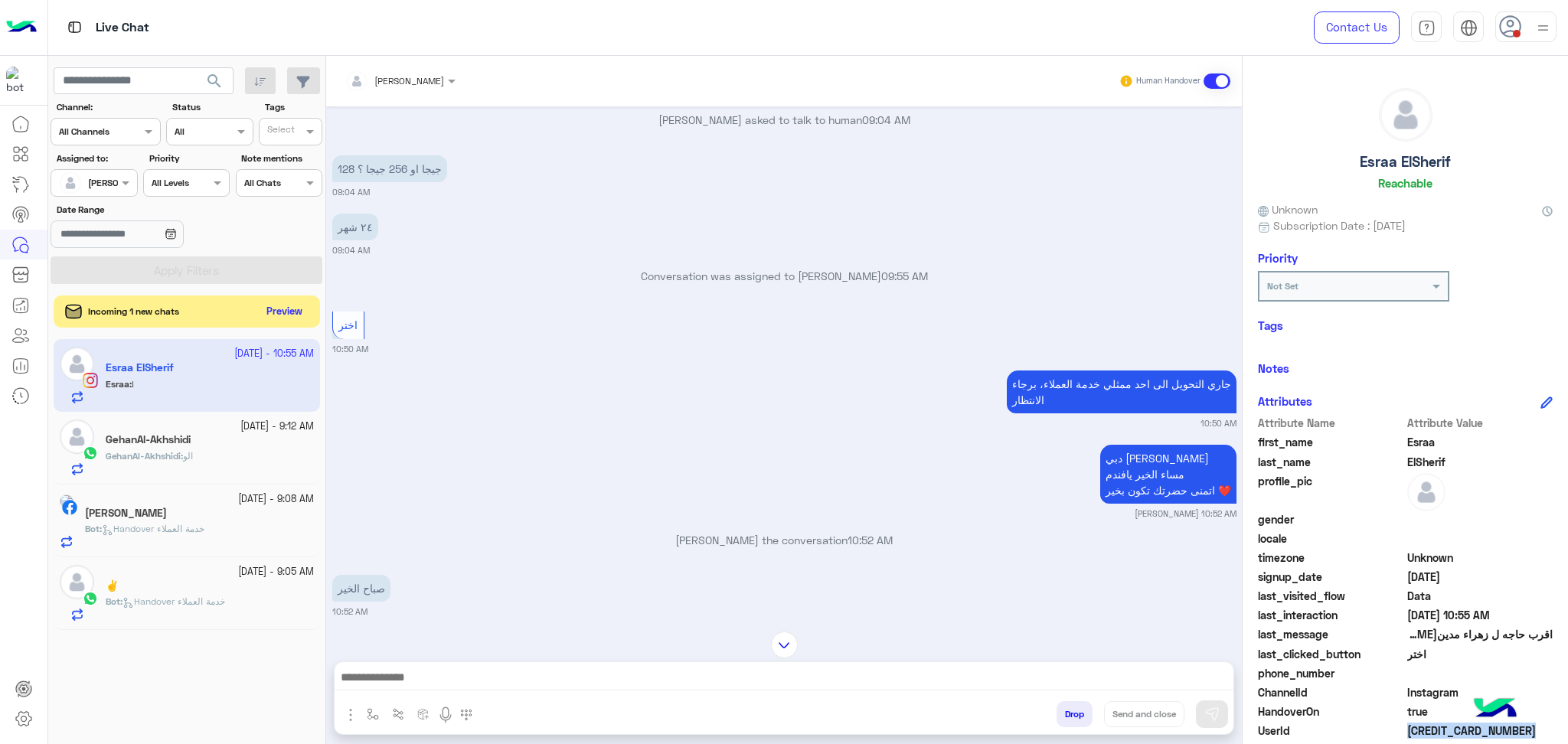
click at [279, 306] on button "Preview" at bounding box center [284, 311] width 47 height 21
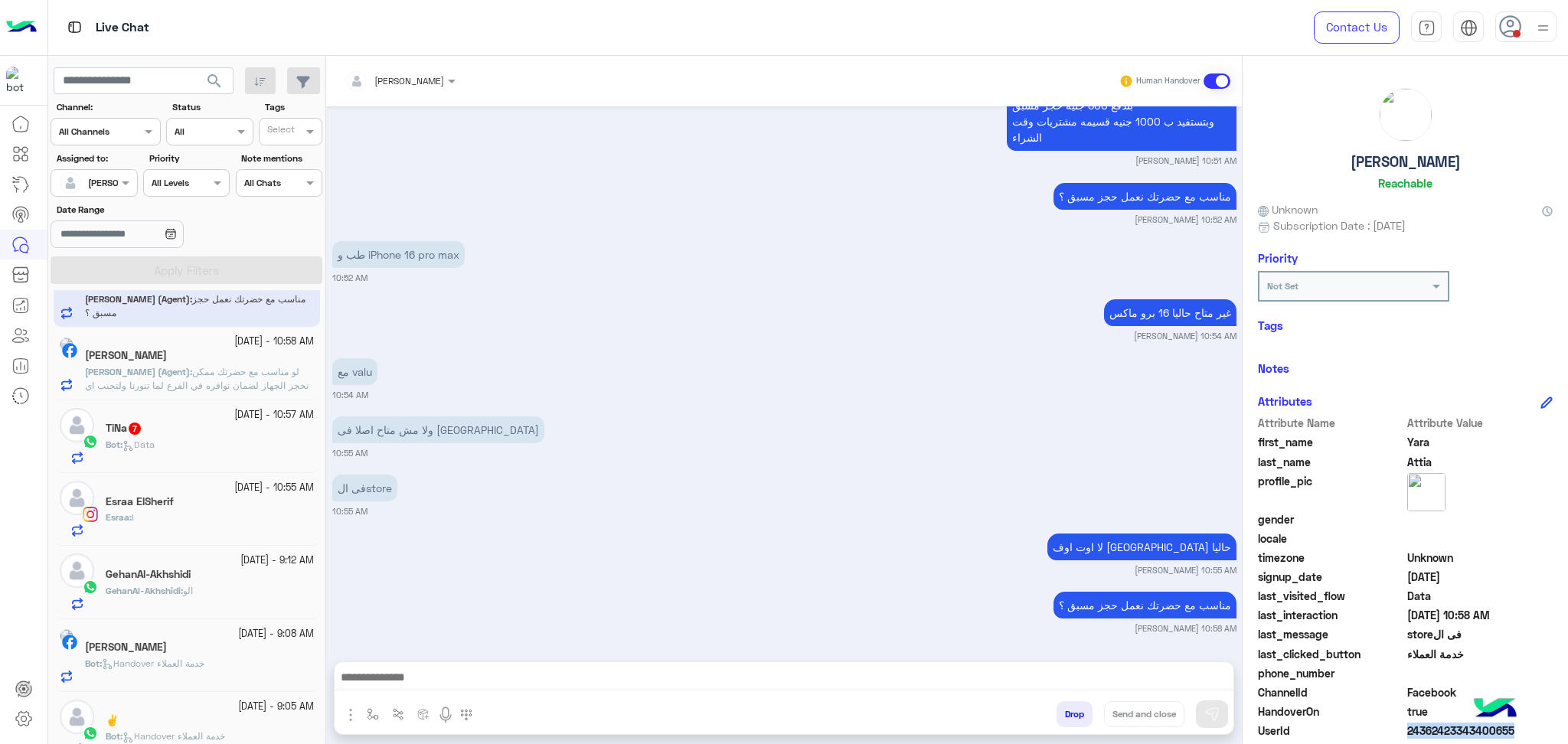
scroll to position [61, 0]
